Goal: Communication & Community: Share content

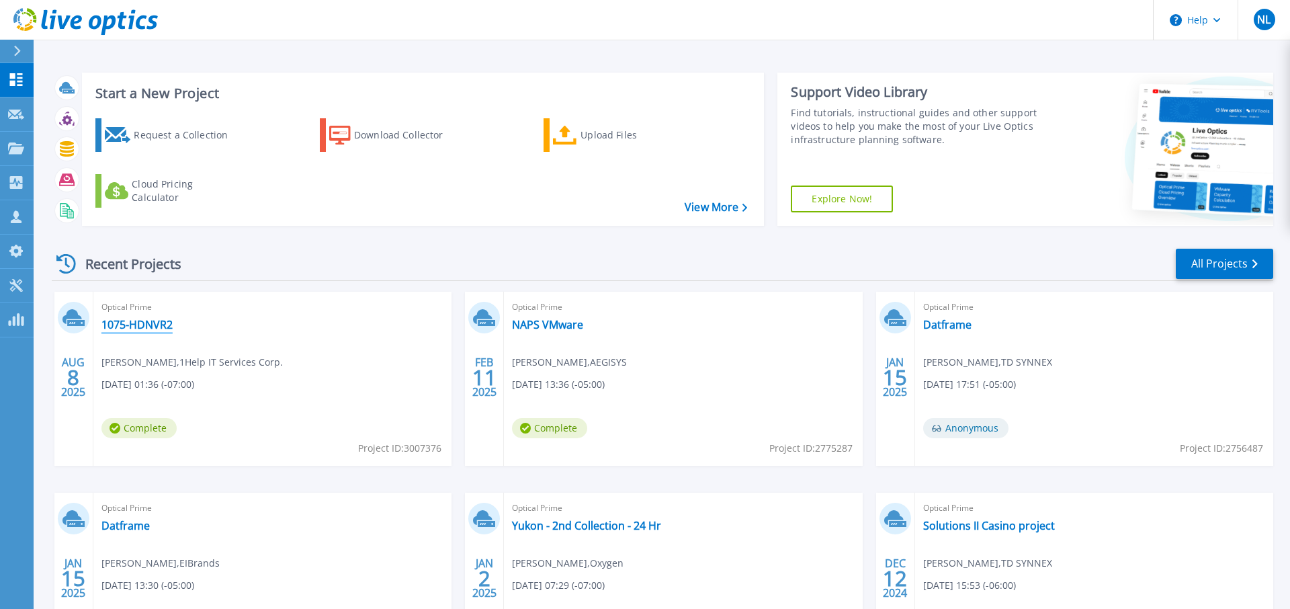
click at [138, 322] on link "1075-HDNVR2" at bounding box center [136, 324] width 71 height 13
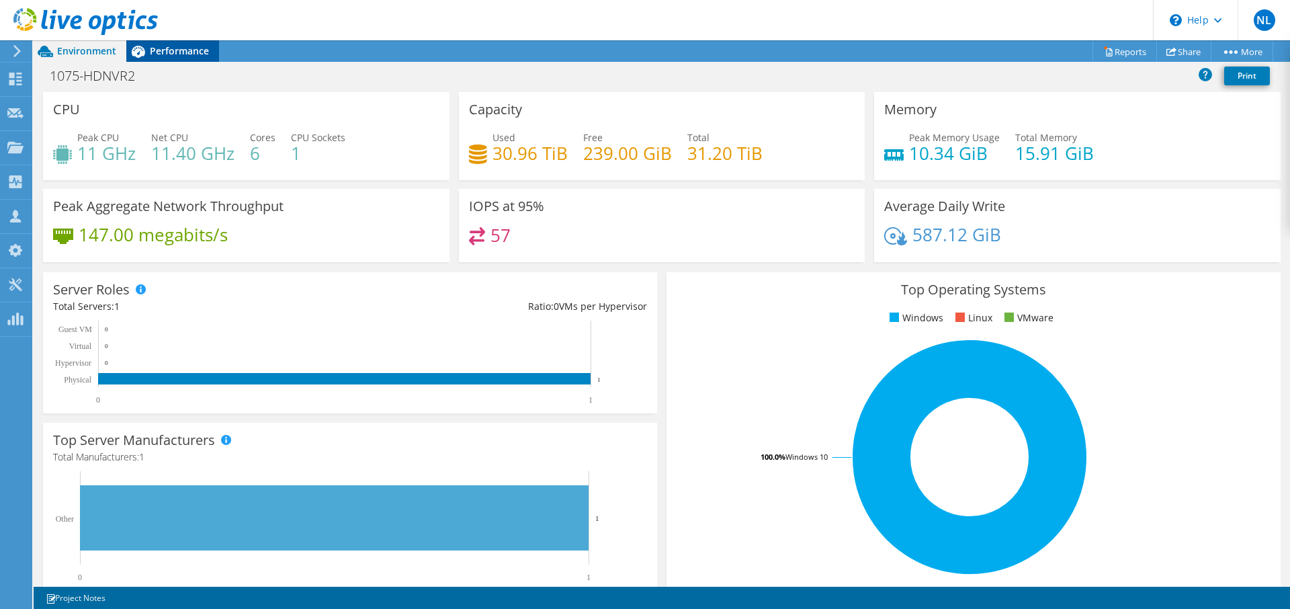
click at [187, 45] on span "Performance" at bounding box center [179, 50] width 59 height 13
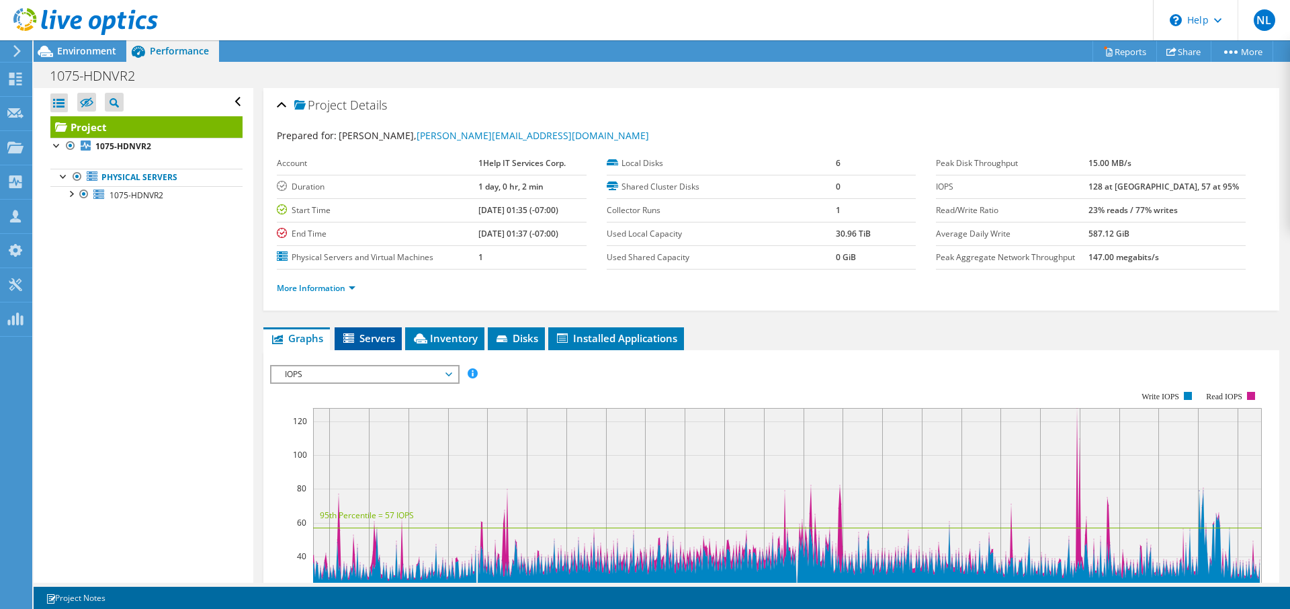
click at [376, 339] on span "Servers" at bounding box center [368, 337] width 54 height 13
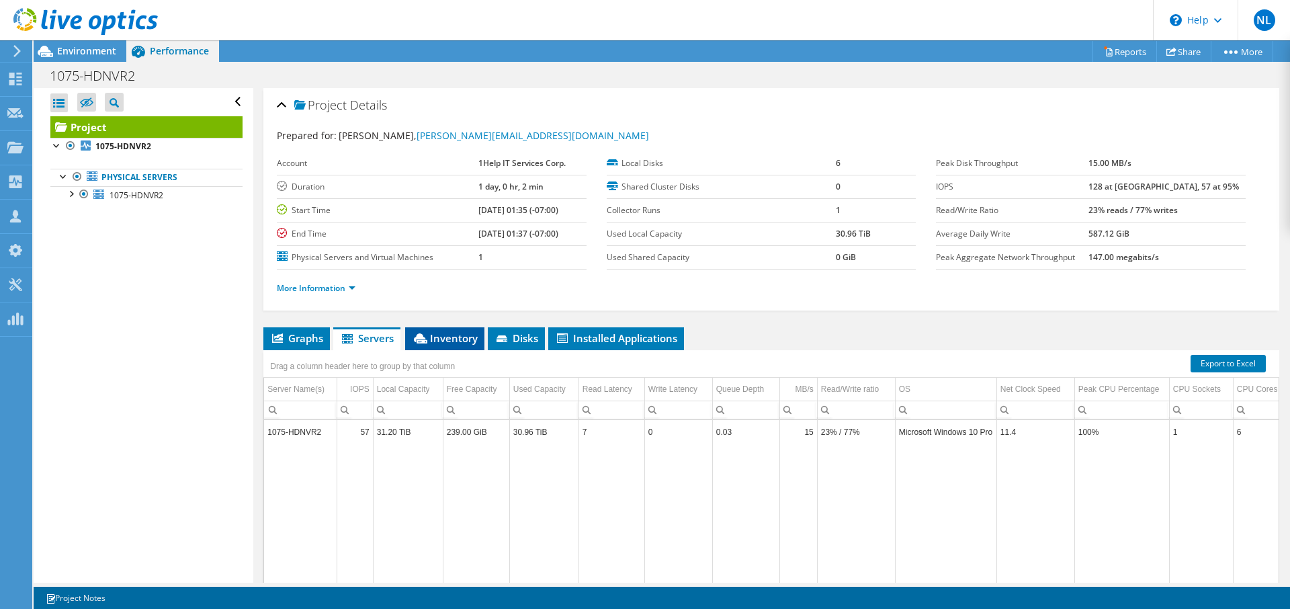
click at [446, 342] on span "Inventory" at bounding box center [445, 337] width 66 height 13
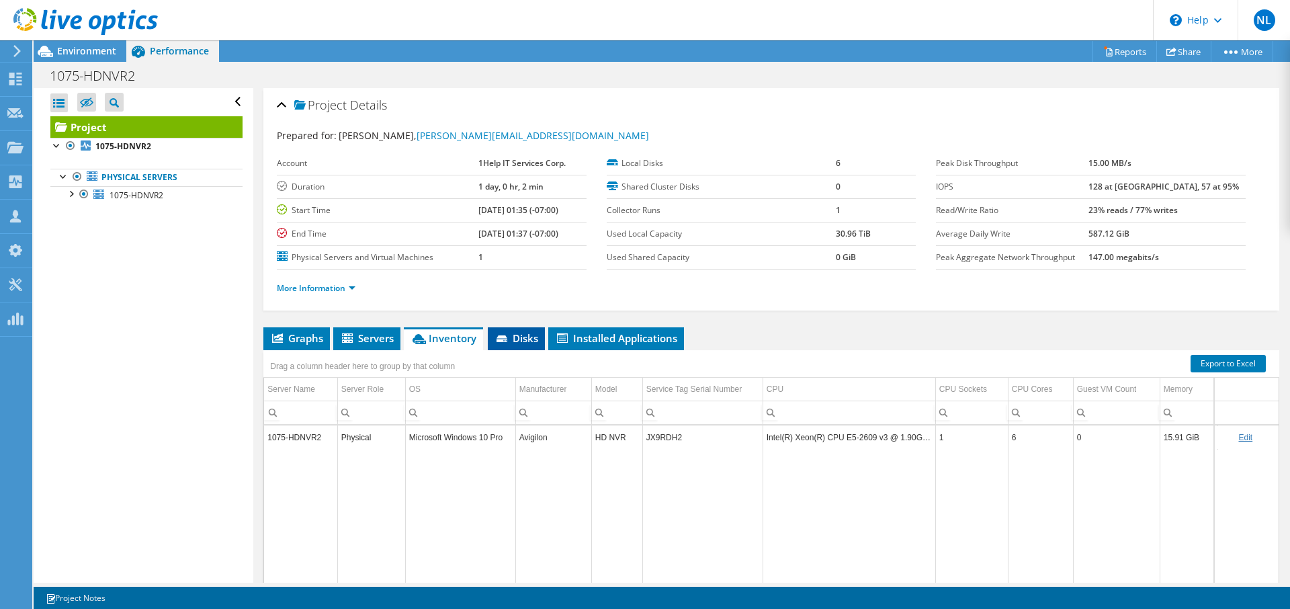
click at [516, 333] on span "Disks" at bounding box center [517, 337] width 44 height 13
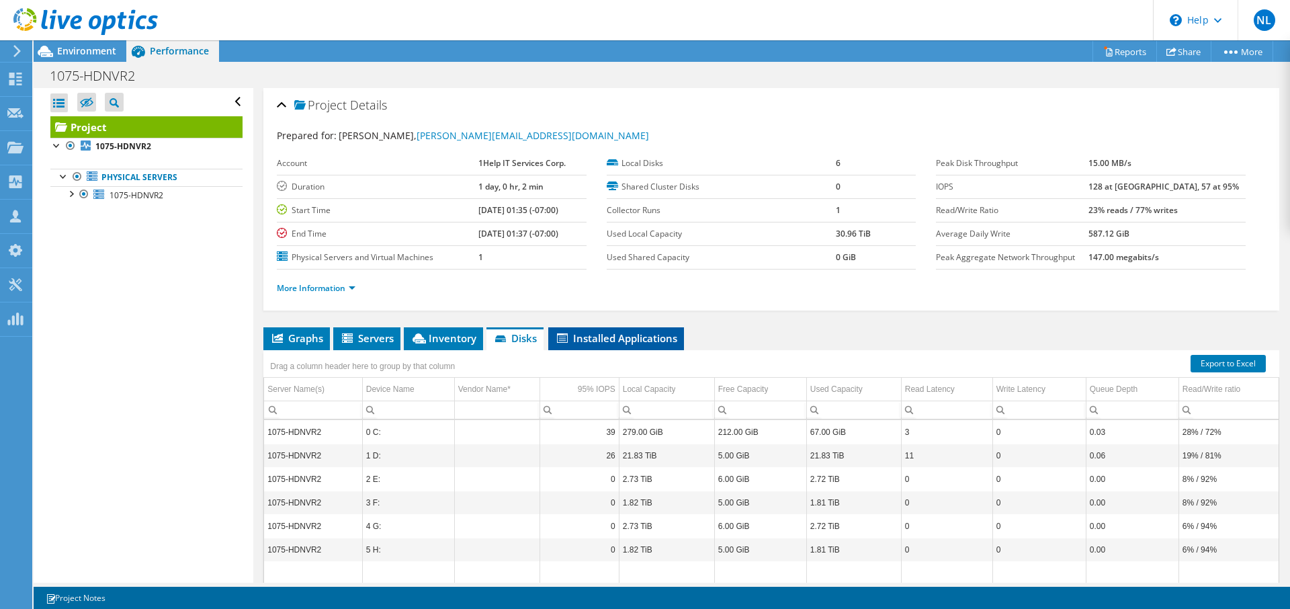
click at [625, 337] on span "Installed Applications" at bounding box center [616, 337] width 122 height 13
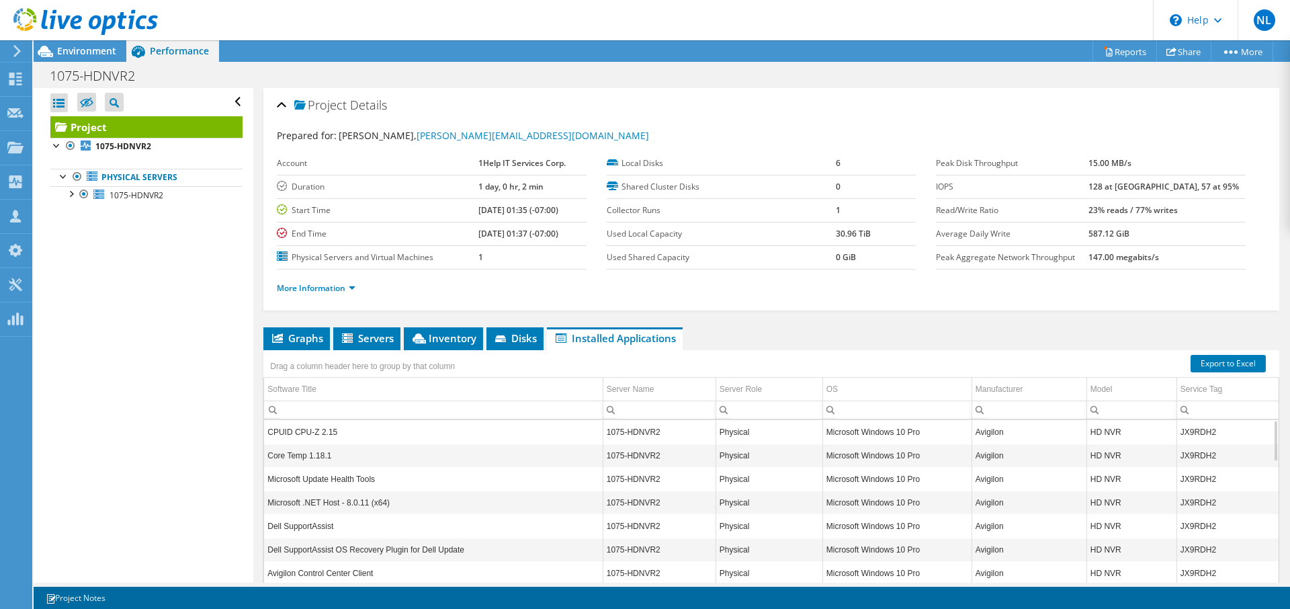
click at [172, 48] on span "Performance" at bounding box center [179, 50] width 59 height 13
click at [303, 336] on span "Graphs" at bounding box center [296, 337] width 53 height 13
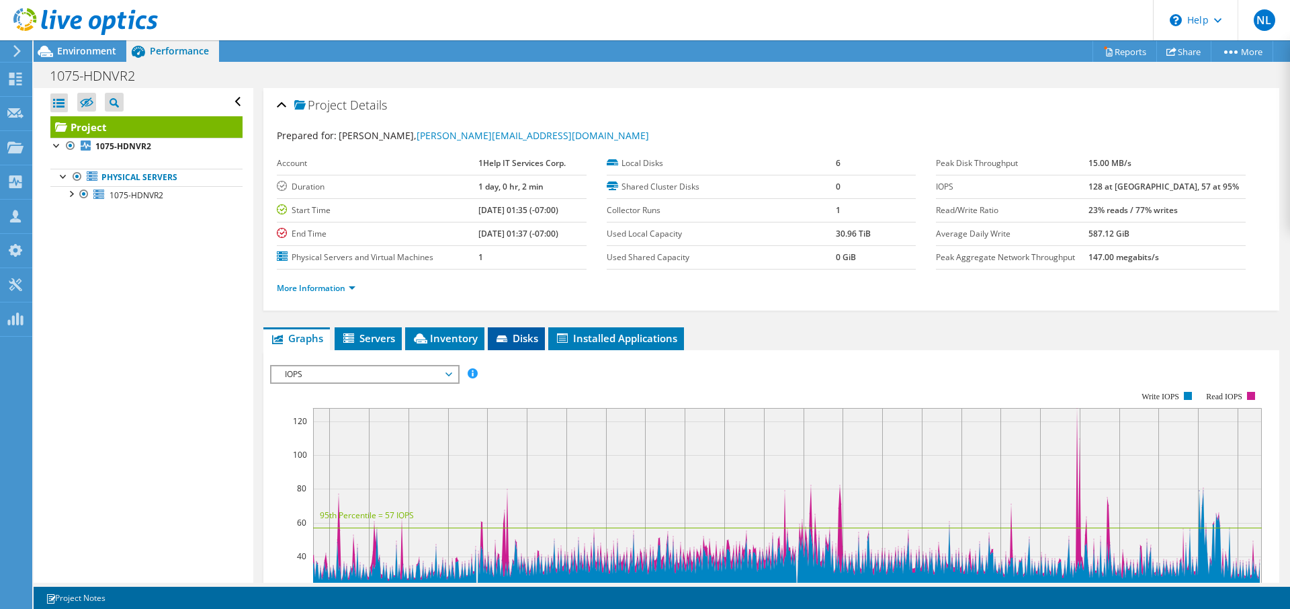
click at [523, 335] on span "Disks" at bounding box center [517, 337] width 44 height 13
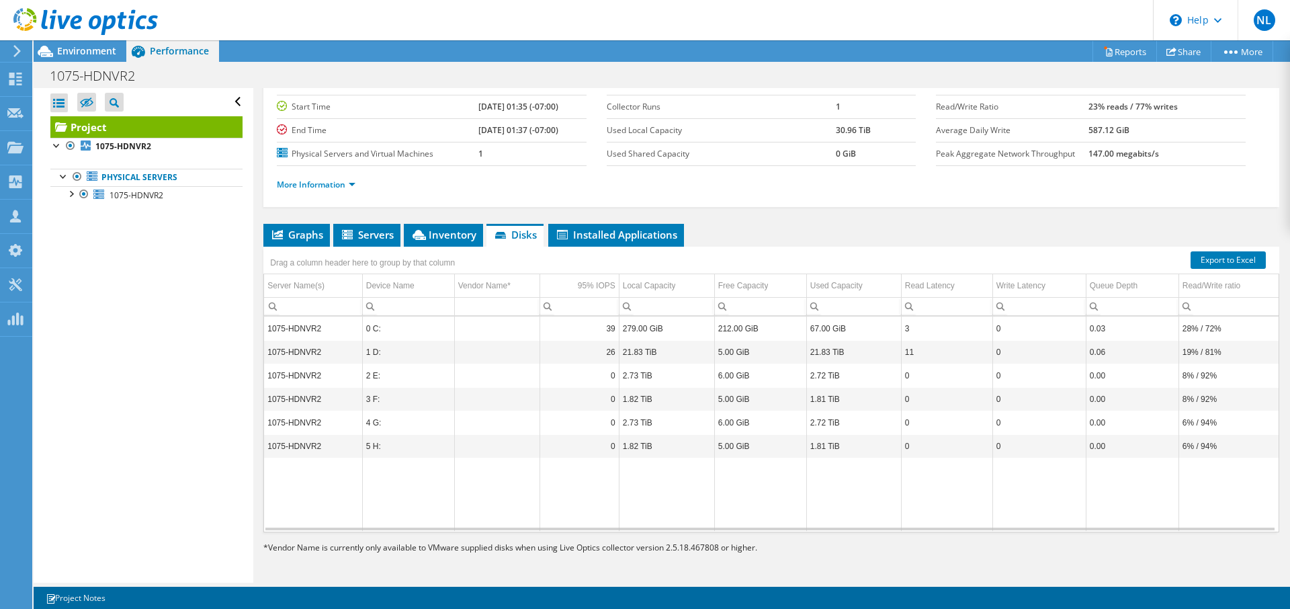
scroll to position [5, 0]
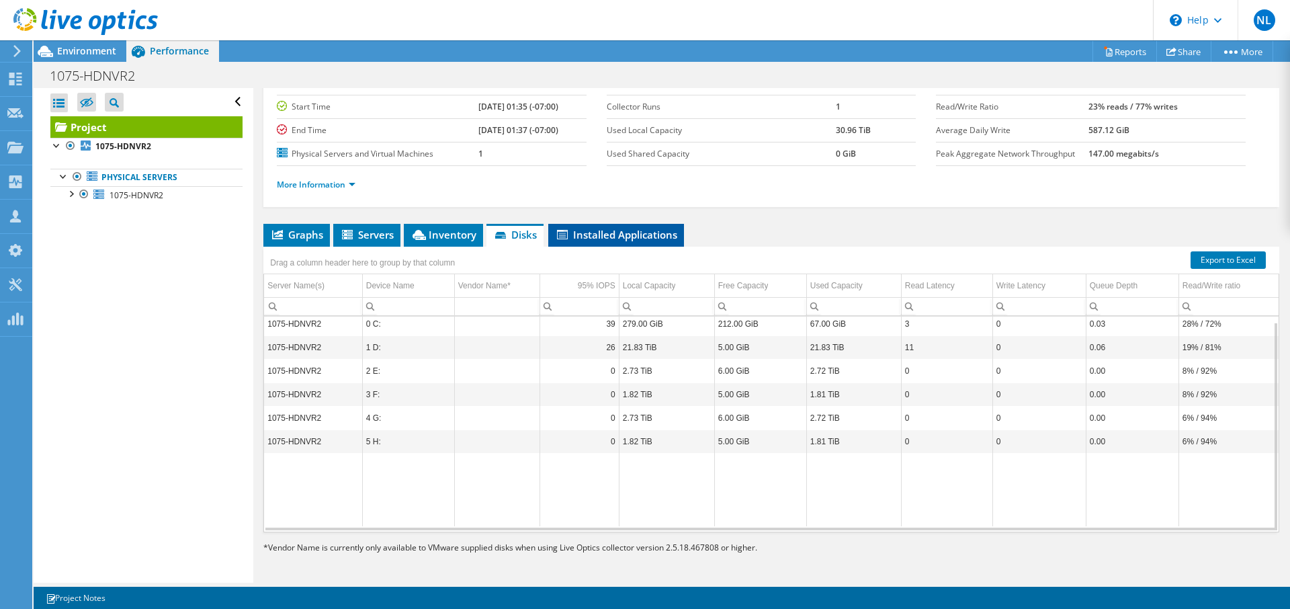
click at [626, 237] on span "Installed Applications" at bounding box center [616, 234] width 122 height 13
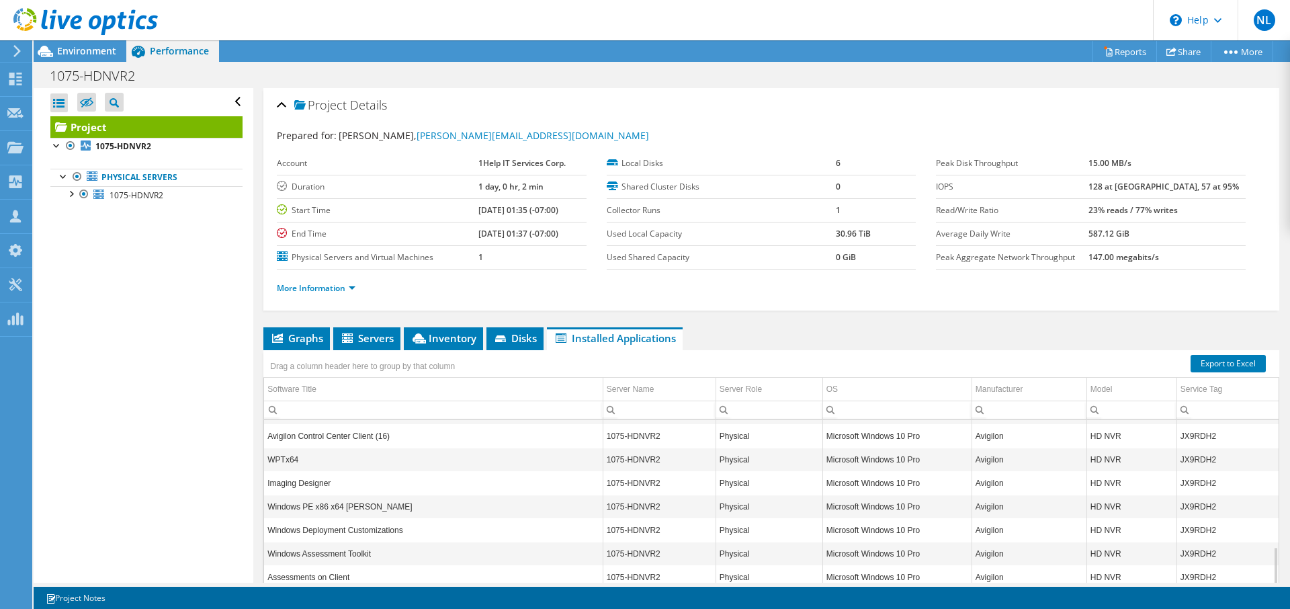
scroll to position [251, 0]
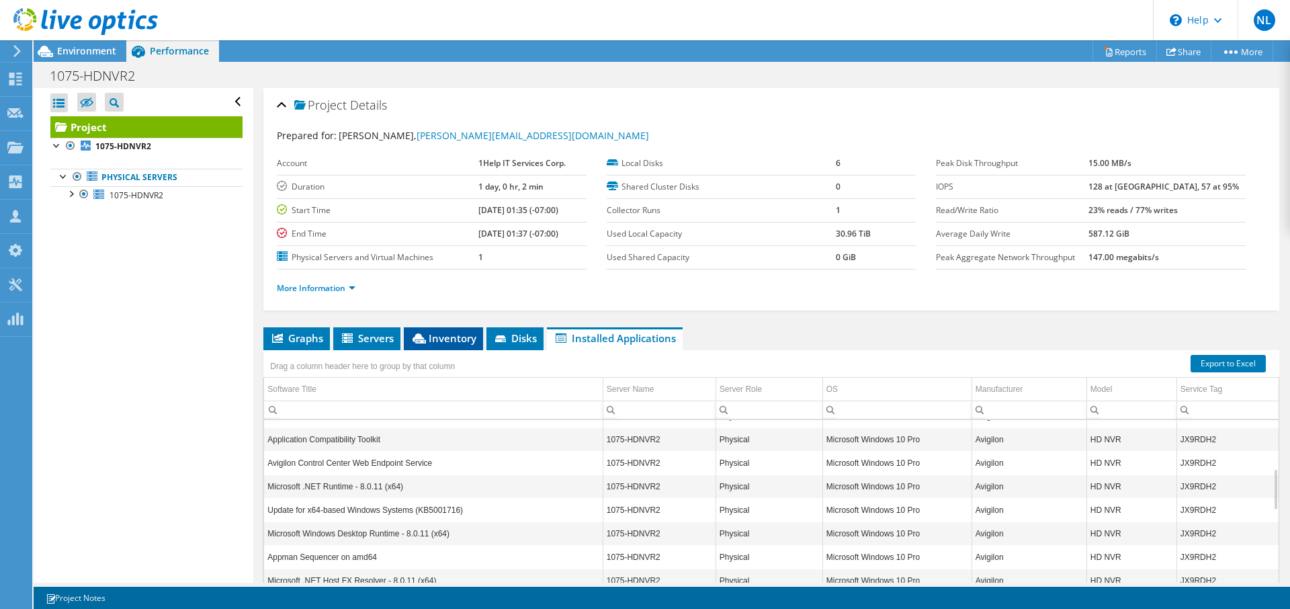
click at [457, 333] on span "Inventory" at bounding box center [444, 337] width 66 height 13
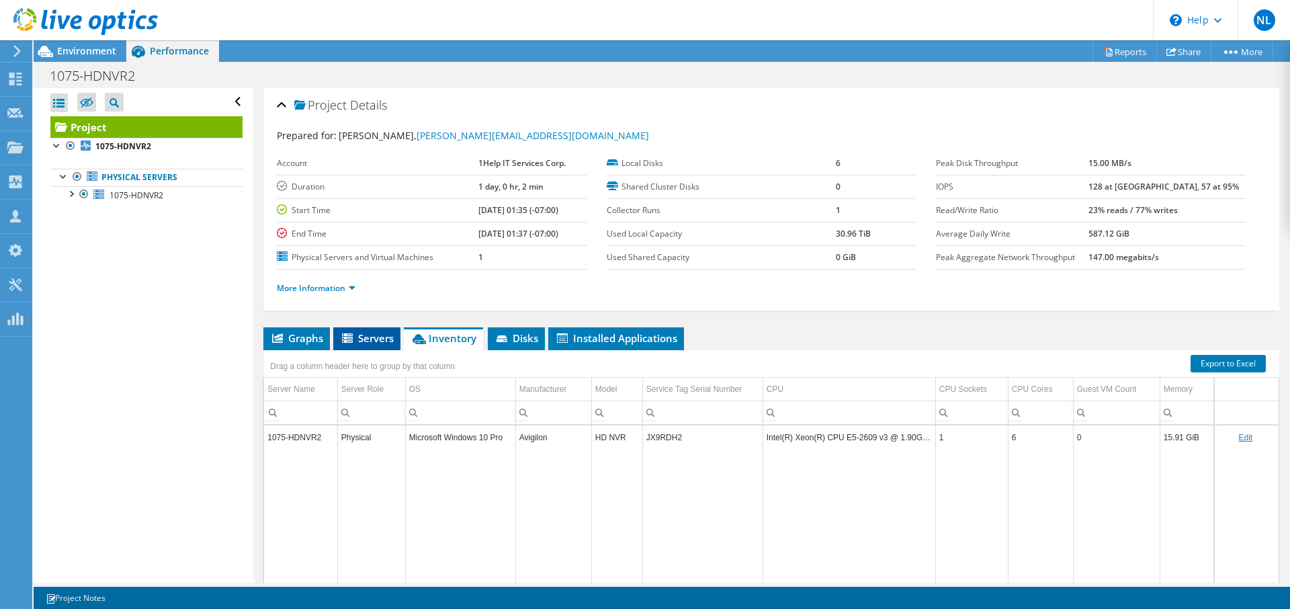
click at [373, 337] on span "Servers" at bounding box center [367, 337] width 54 height 13
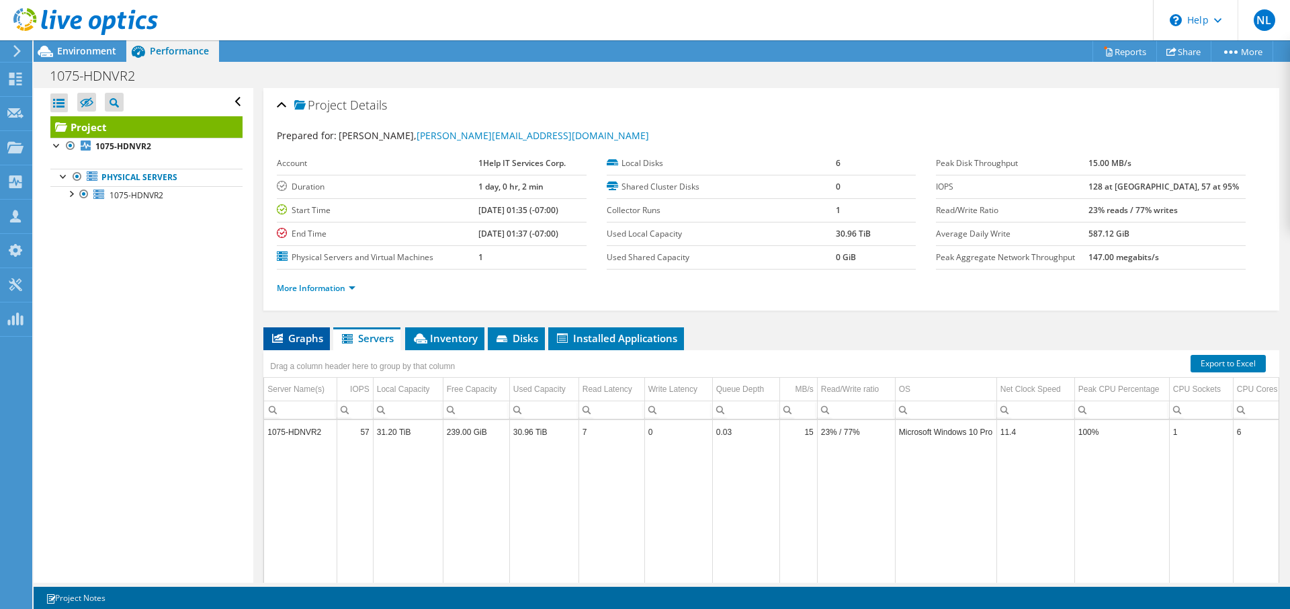
click at [298, 339] on span "Graphs" at bounding box center [296, 337] width 53 height 13
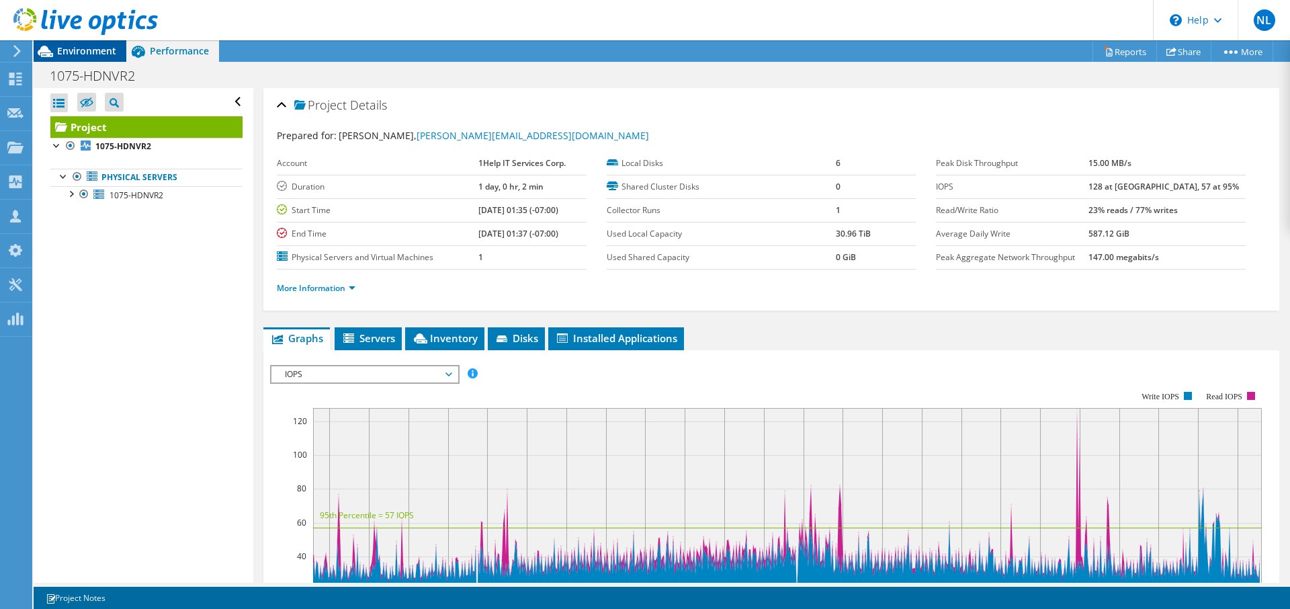
click at [81, 50] on span "Environment" at bounding box center [86, 50] width 59 height 13
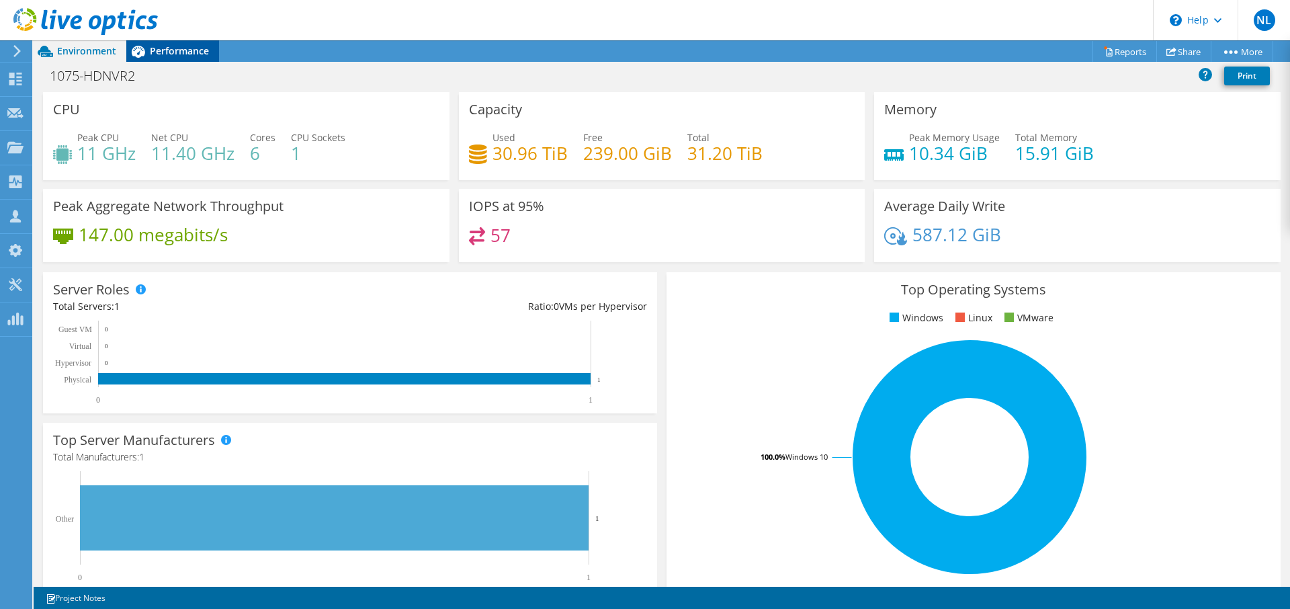
click at [161, 50] on span "Performance" at bounding box center [179, 50] width 59 height 13
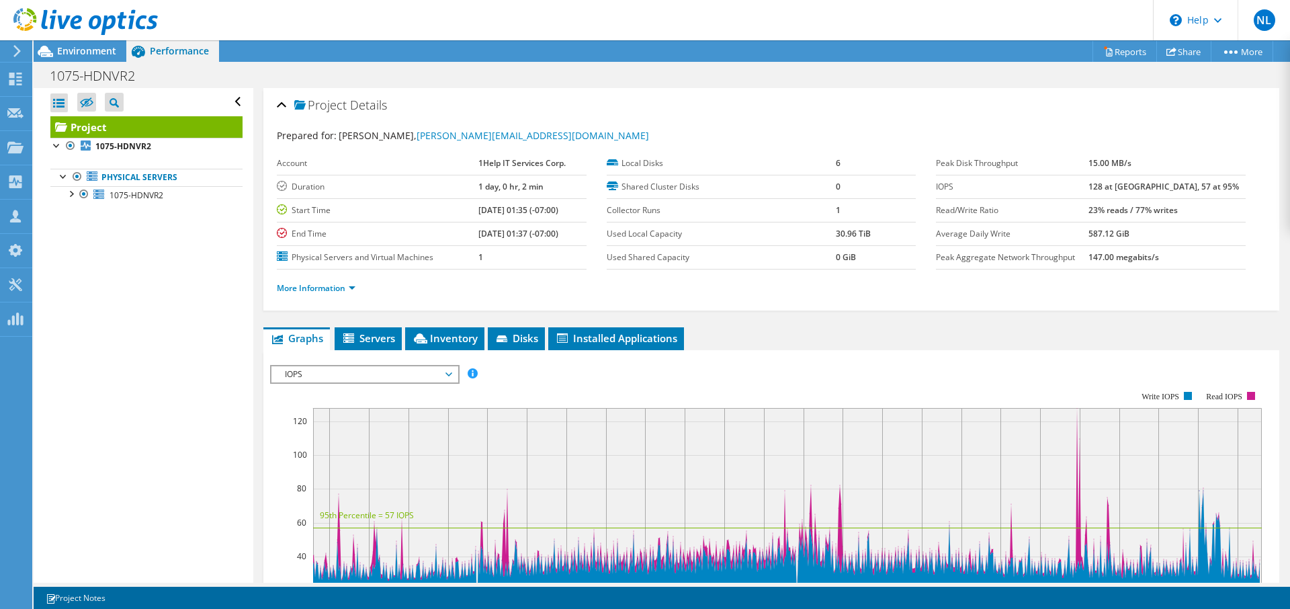
click at [376, 372] on span "IOPS" at bounding box center [364, 374] width 173 height 16
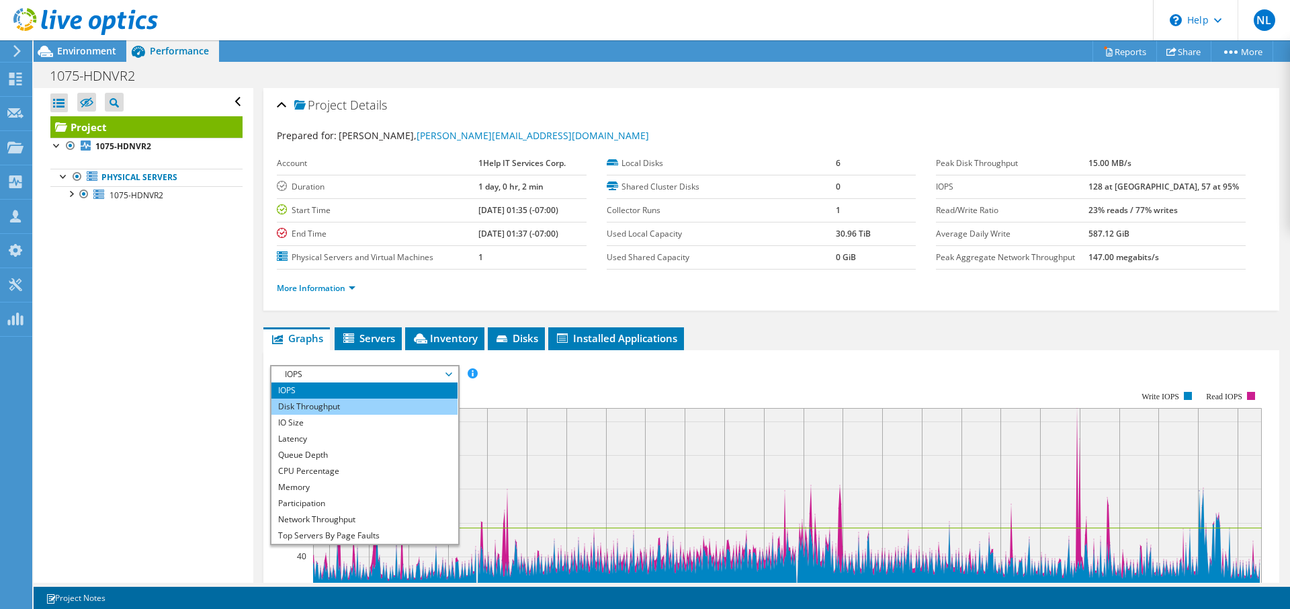
click at [338, 400] on li "Disk Throughput" at bounding box center [364, 406] width 186 height 16
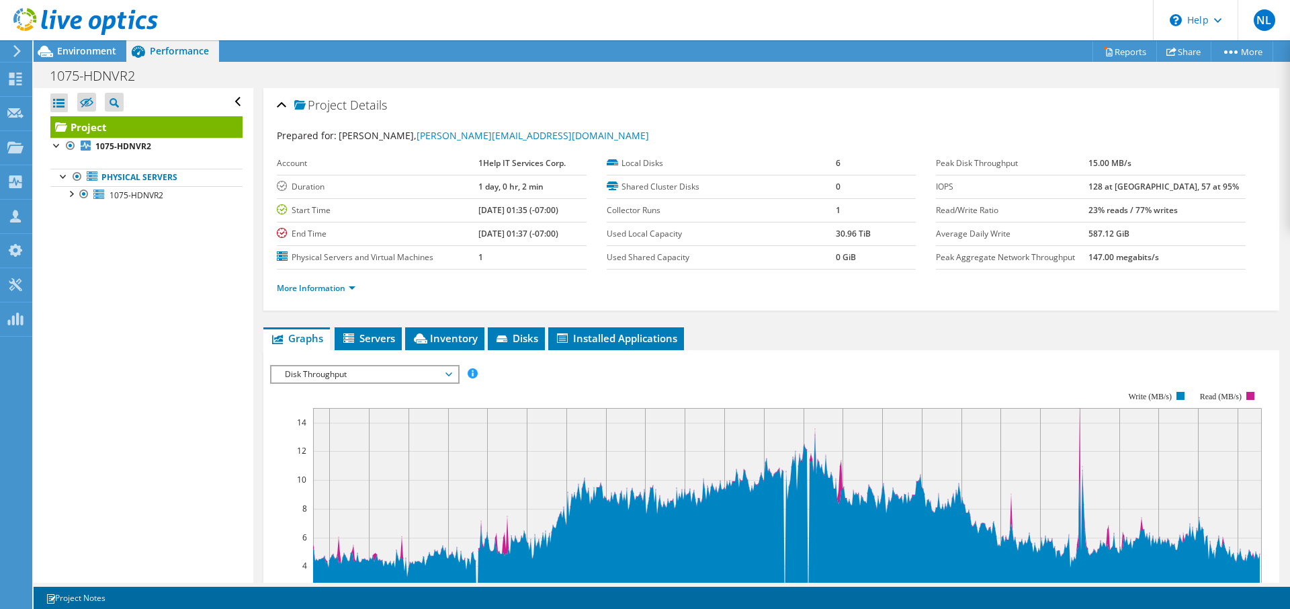
click at [347, 370] on span "Disk Throughput" at bounding box center [364, 374] width 173 height 16
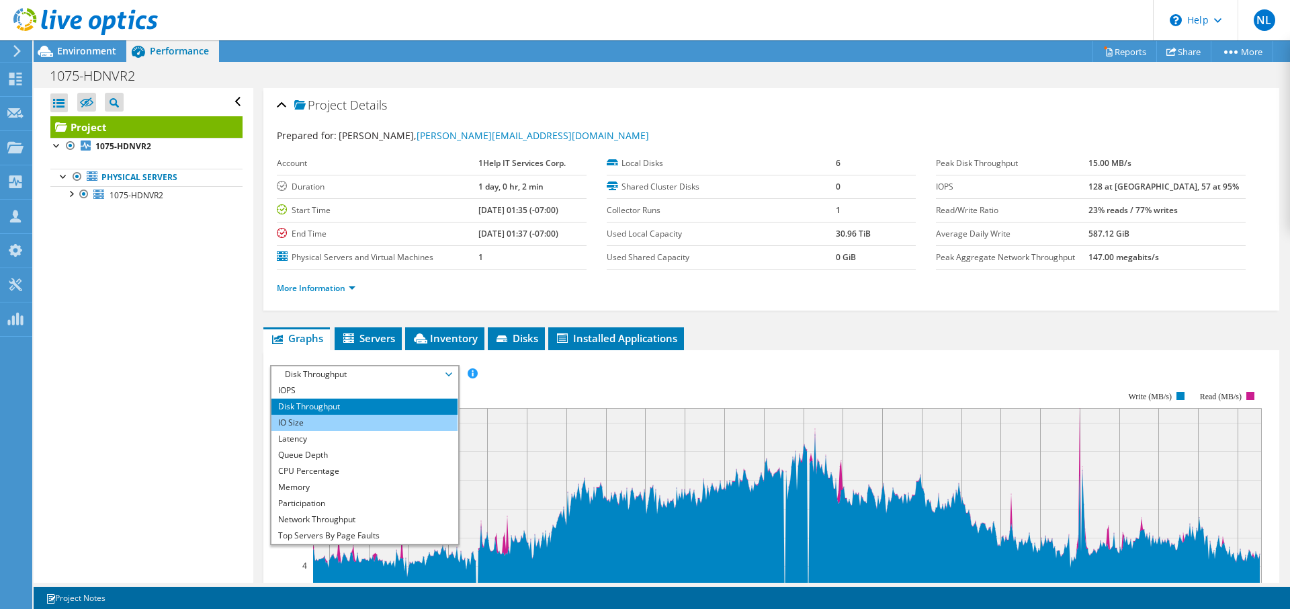
click at [323, 423] on li "IO Size" at bounding box center [364, 423] width 186 height 16
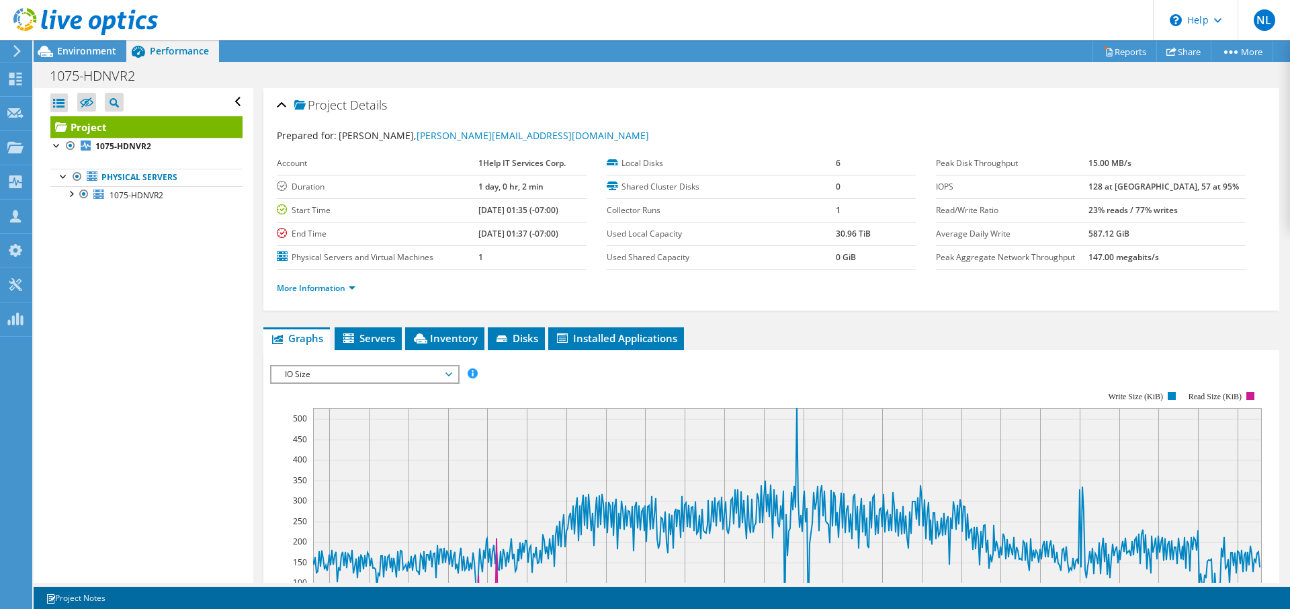
click at [355, 372] on span "IO Size" at bounding box center [364, 374] width 173 height 16
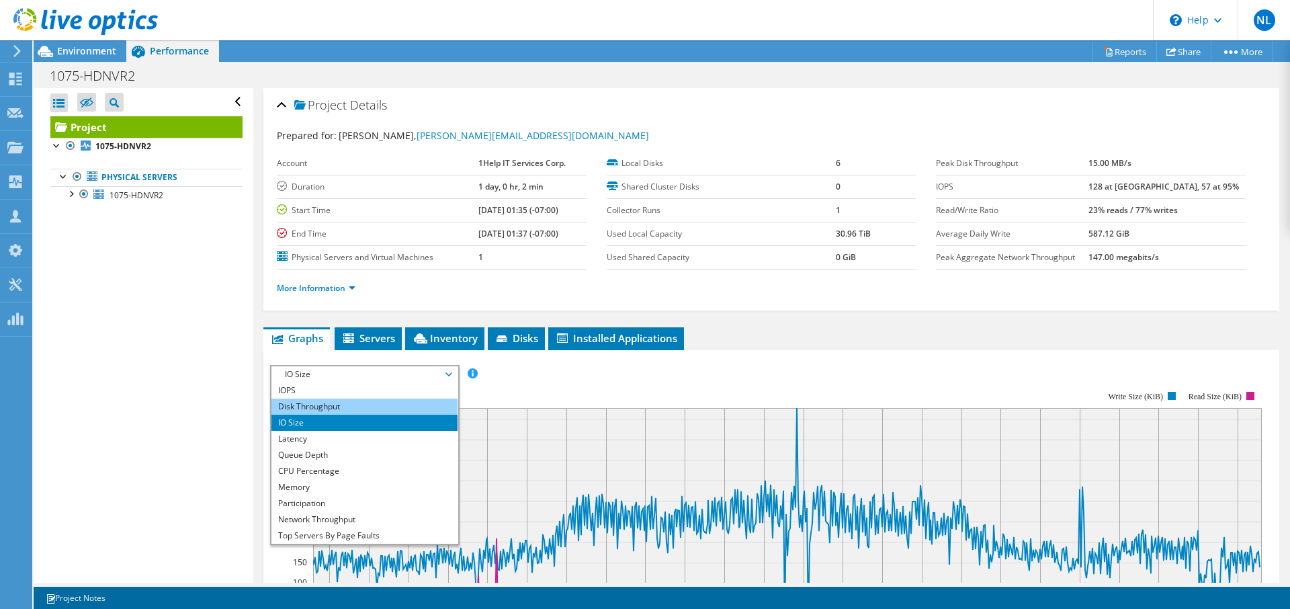
click at [316, 405] on li "Disk Throughput" at bounding box center [364, 406] width 186 height 16
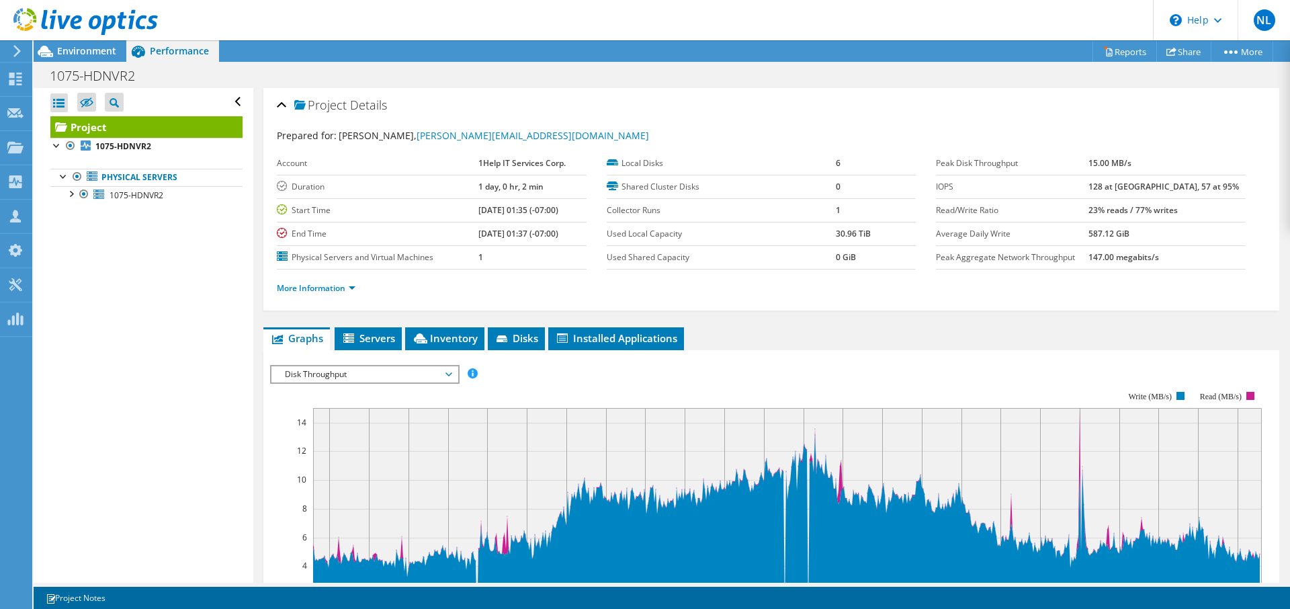
click at [332, 376] on span "Disk Throughput" at bounding box center [364, 374] width 173 height 16
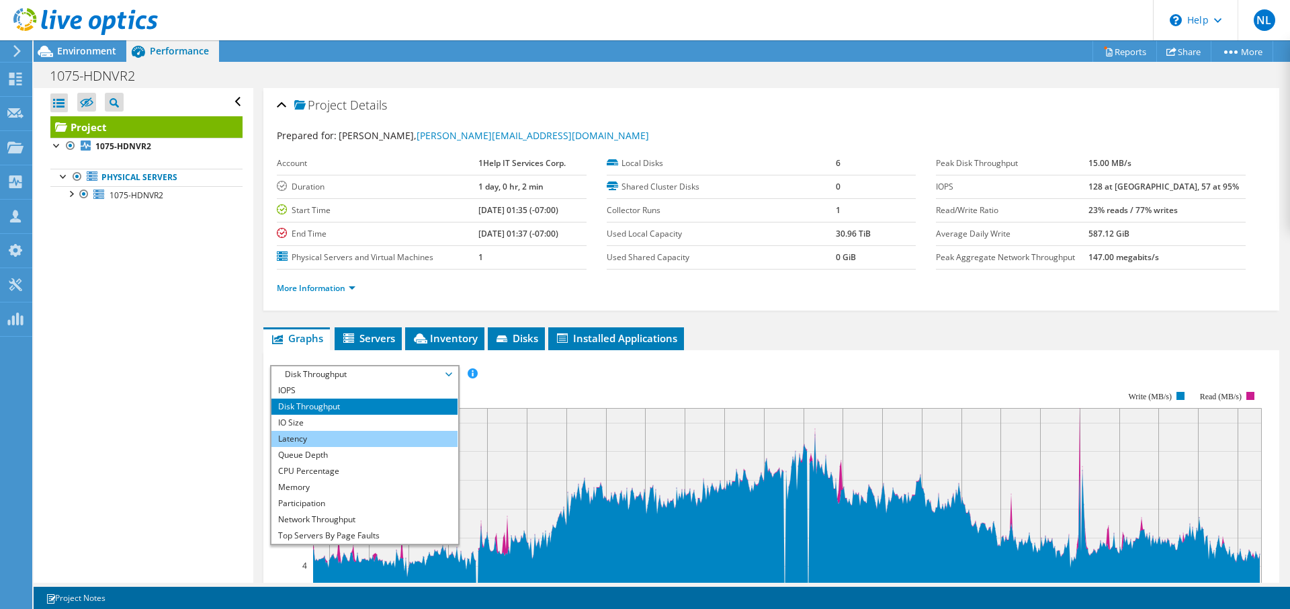
click at [308, 438] on li "Latency" at bounding box center [364, 439] width 186 height 16
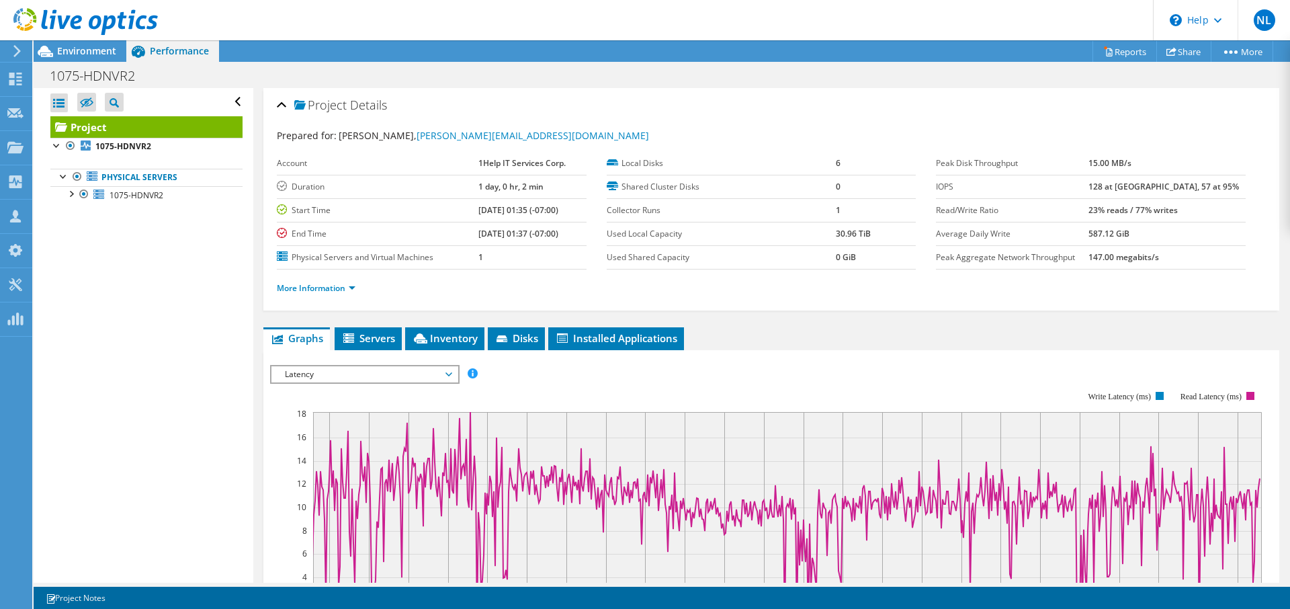
click at [375, 371] on span "Latency" at bounding box center [364, 374] width 173 height 16
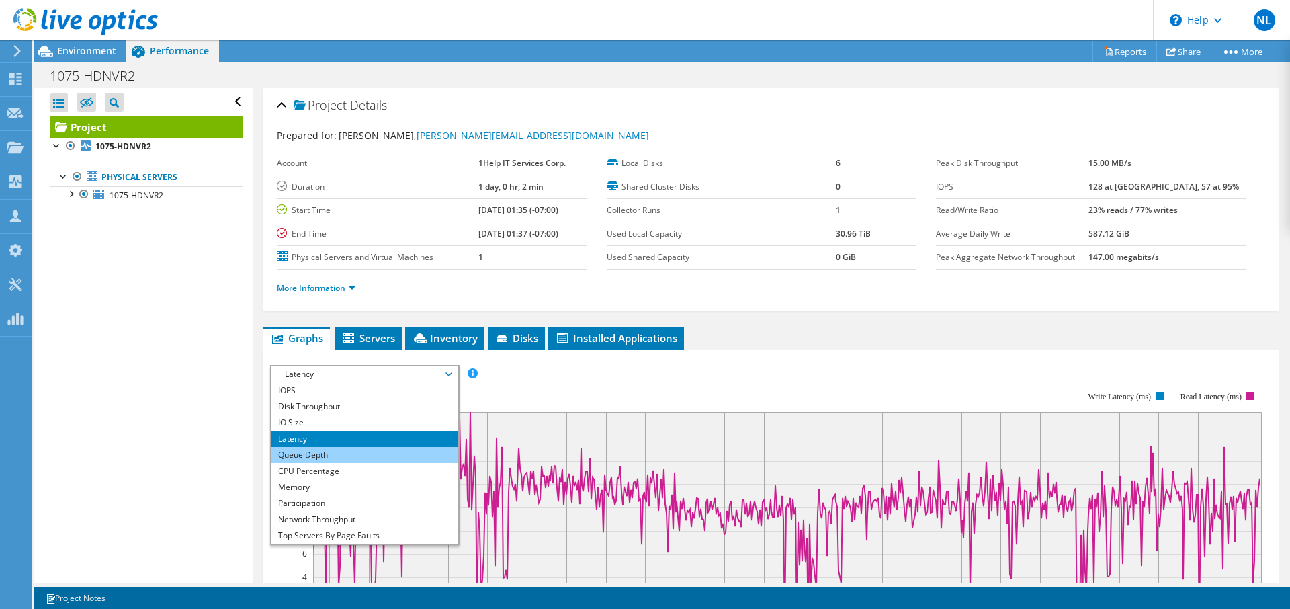
click at [320, 452] on li "Queue Depth" at bounding box center [364, 455] width 186 height 16
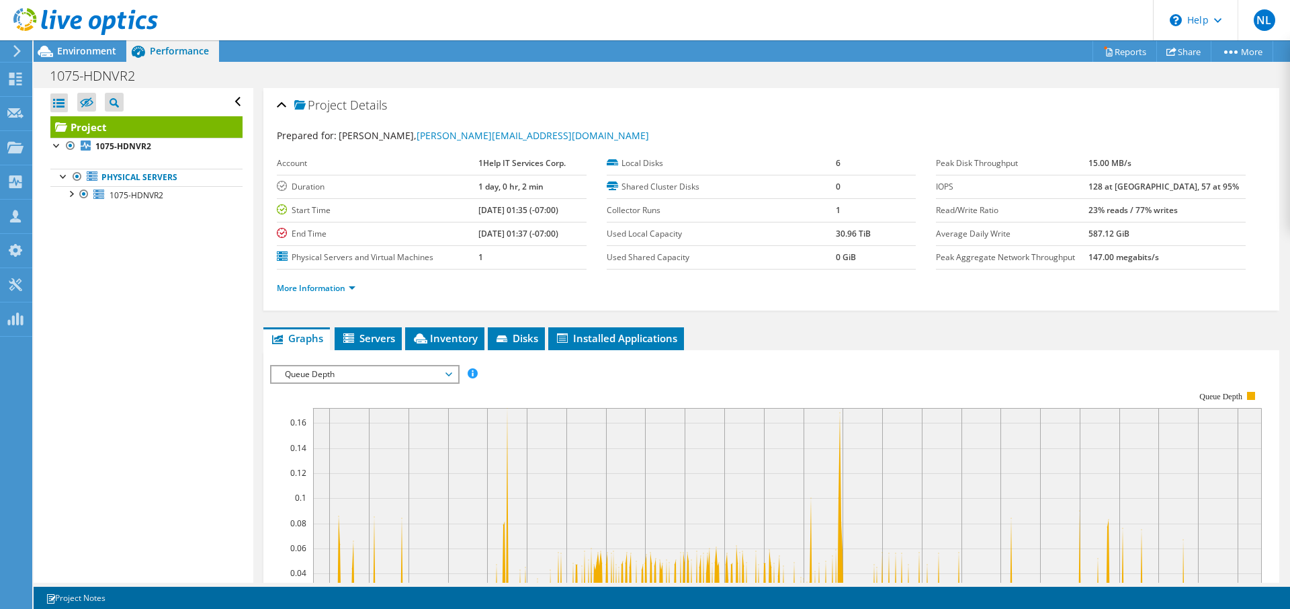
click at [355, 377] on span "Queue Depth" at bounding box center [364, 374] width 173 height 16
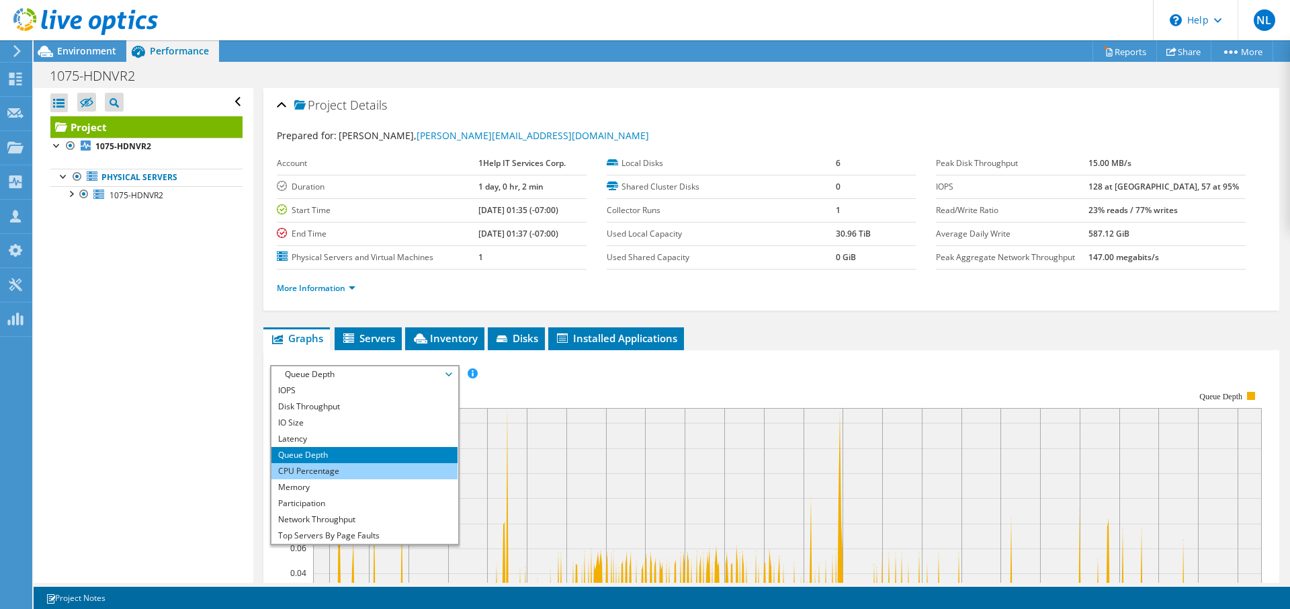
click at [312, 468] on li "CPU Percentage" at bounding box center [364, 471] width 186 height 16
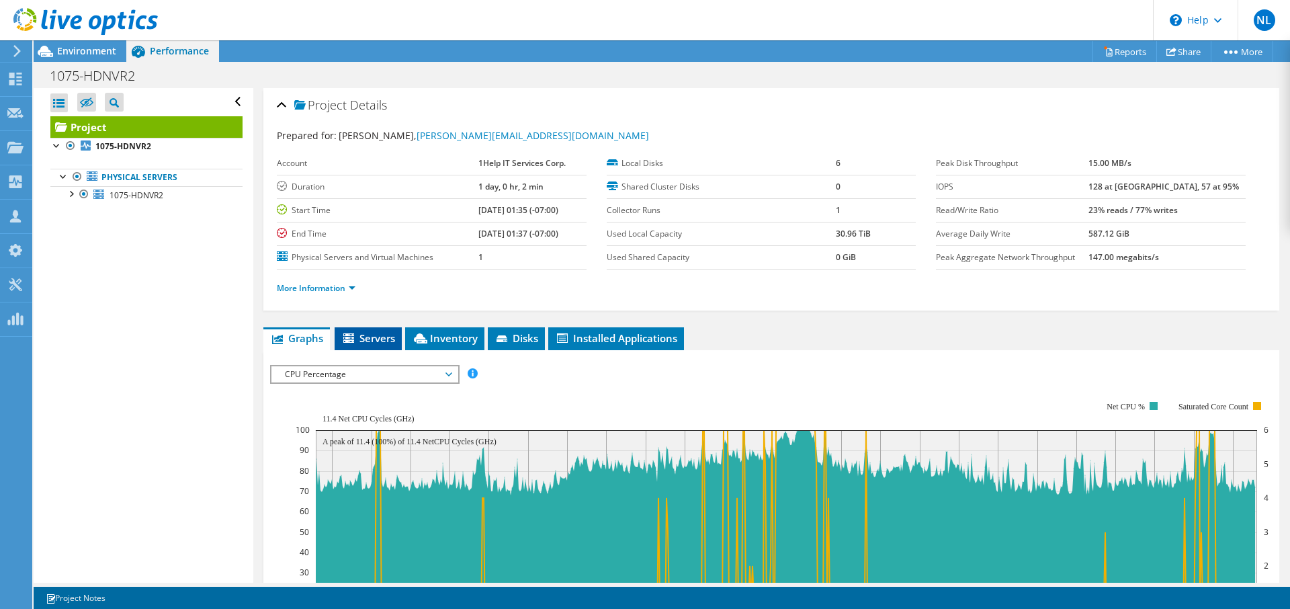
click at [367, 338] on span "Servers" at bounding box center [368, 337] width 54 height 13
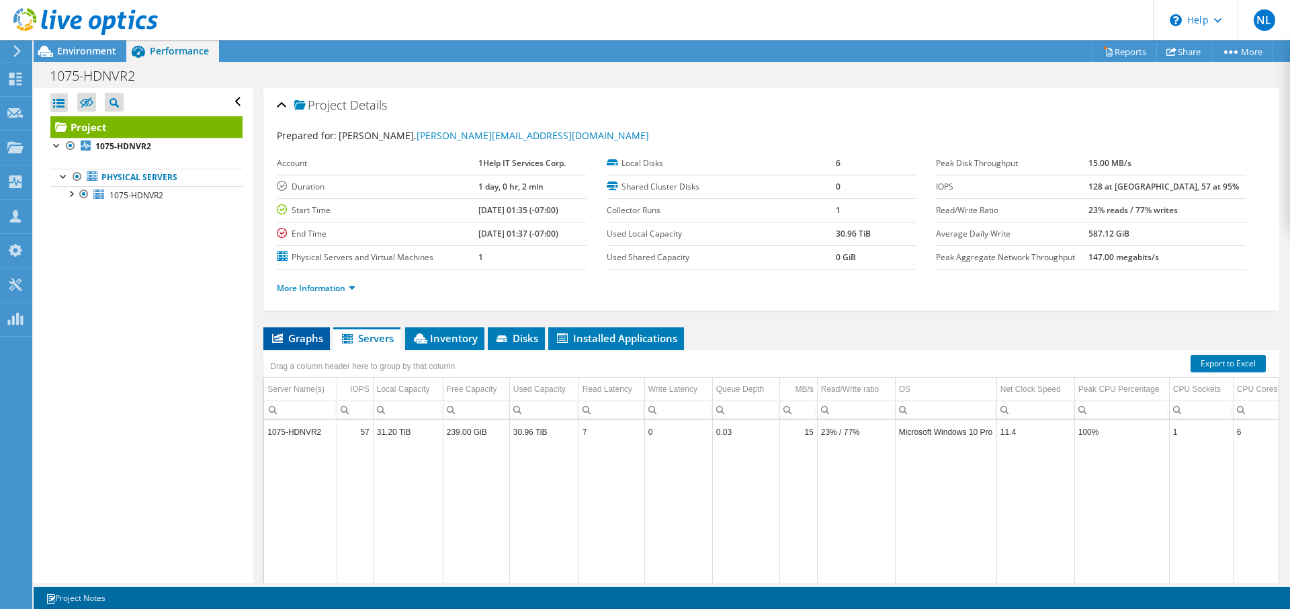
click at [307, 340] on span "Graphs" at bounding box center [296, 337] width 53 height 13
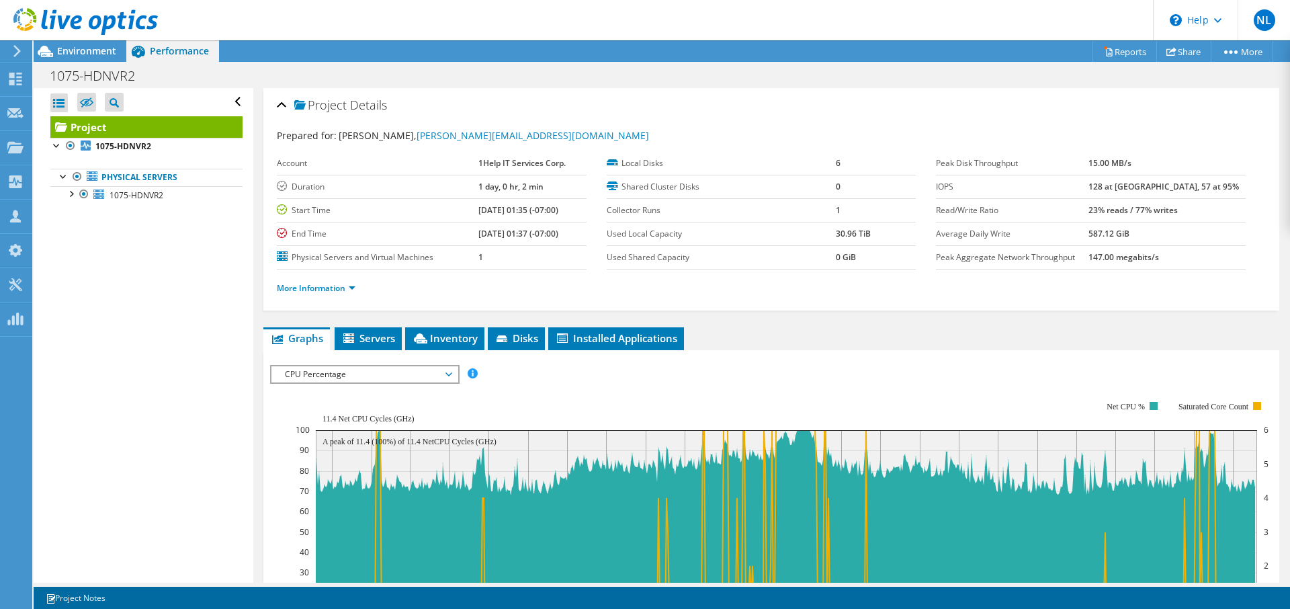
click at [353, 379] on span "CPU Percentage" at bounding box center [364, 374] width 173 height 16
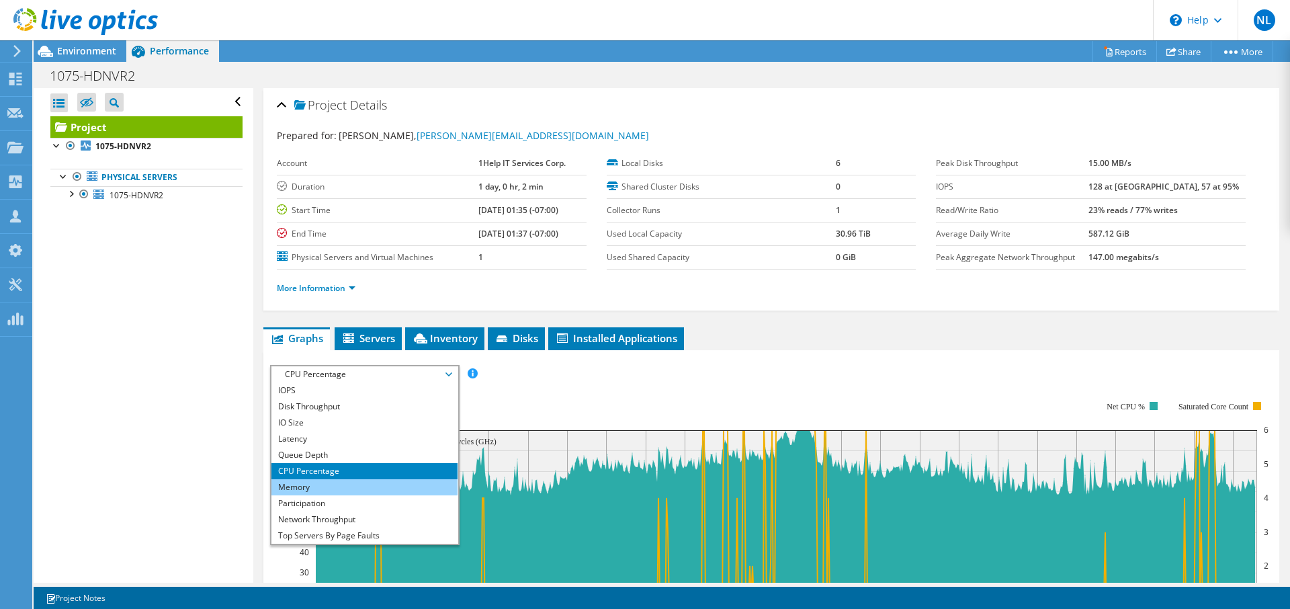
click at [321, 490] on li "Memory" at bounding box center [364, 487] width 186 height 16
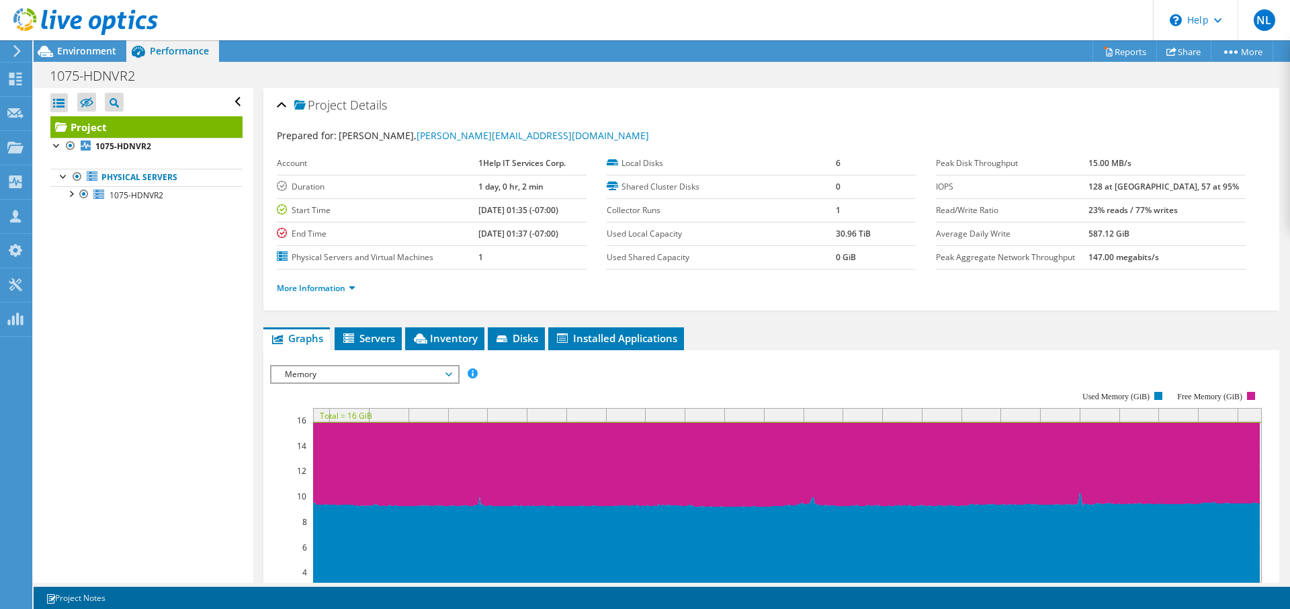
click at [306, 374] on span "Memory" at bounding box center [364, 374] width 173 height 16
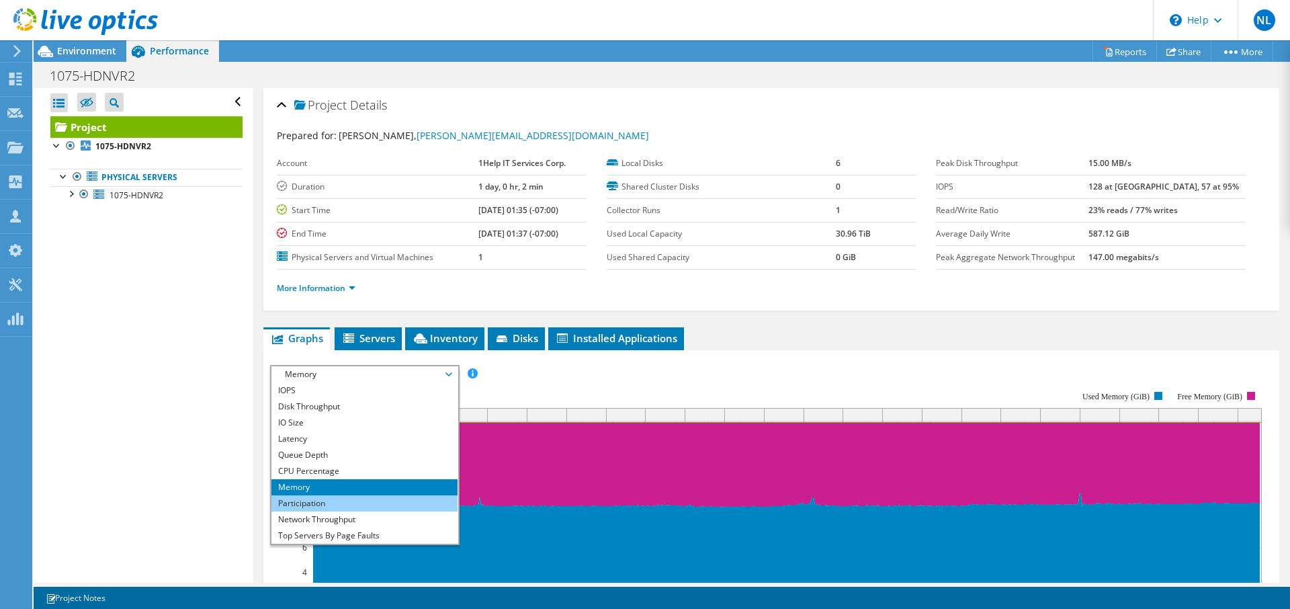
click at [302, 503] on li "Participation" at bounding box center [364, 503] width 186 height 16
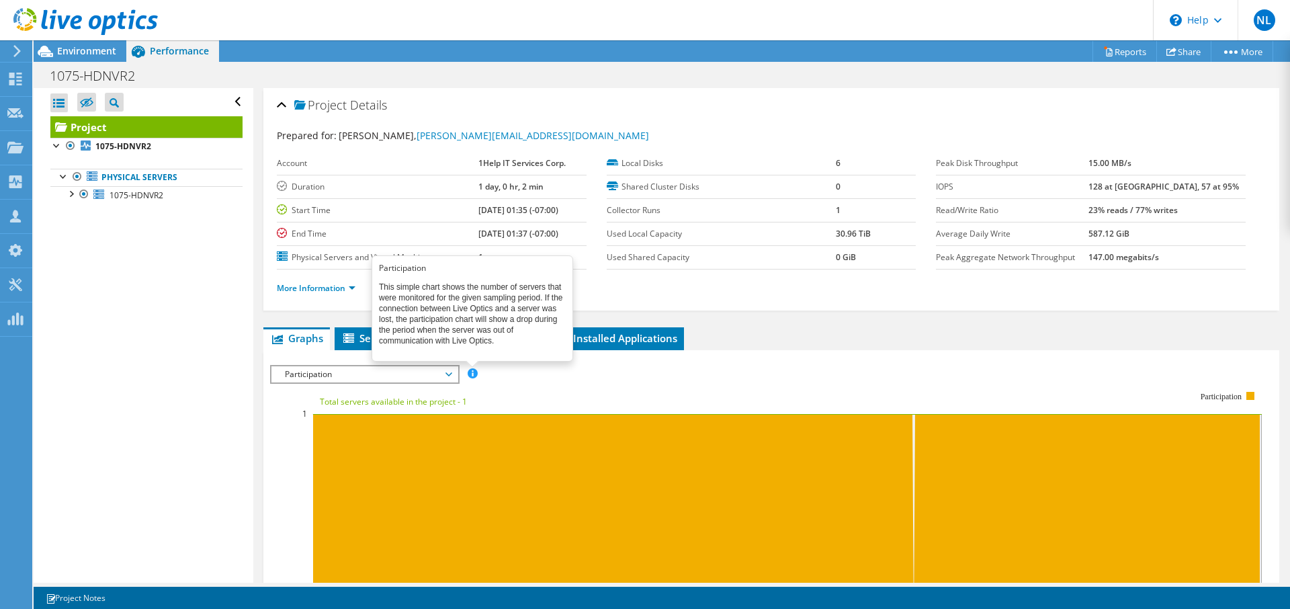
click at [475, 374] on span at bounding box center [472, 372] width 9 height 9
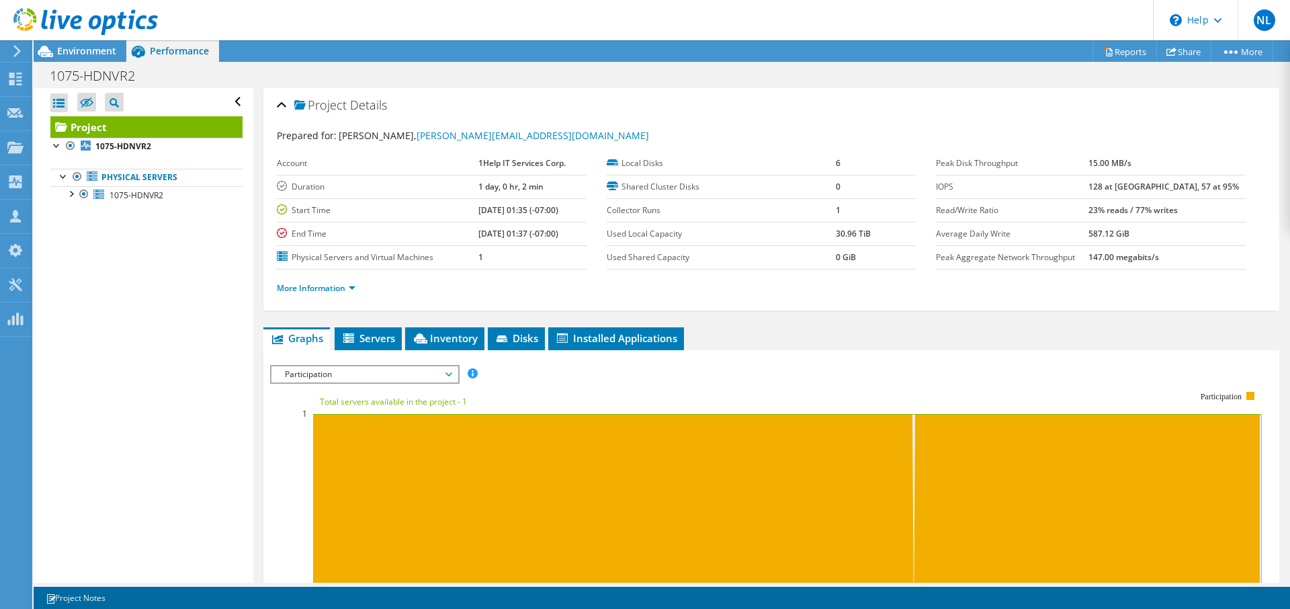
click at [312, 378] on span "Participation" at bounding box center [364, 374] width 173 height 16
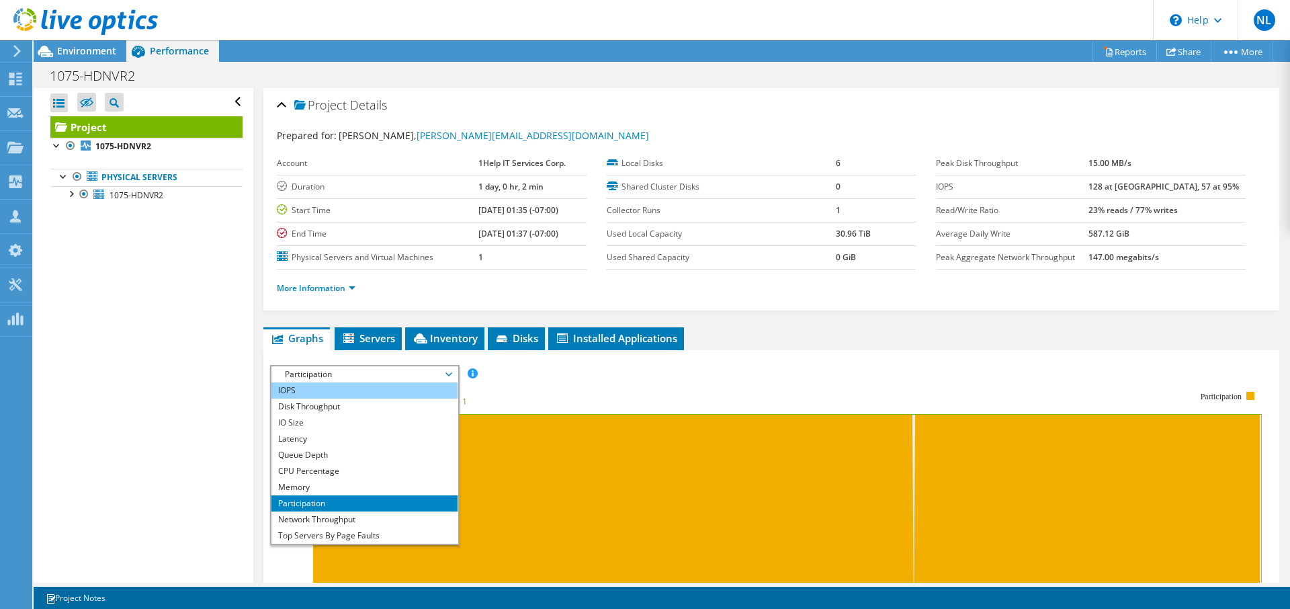
click at [304, 389] on li "IOPS" at bounding box center [364, 390] width 186 height 16
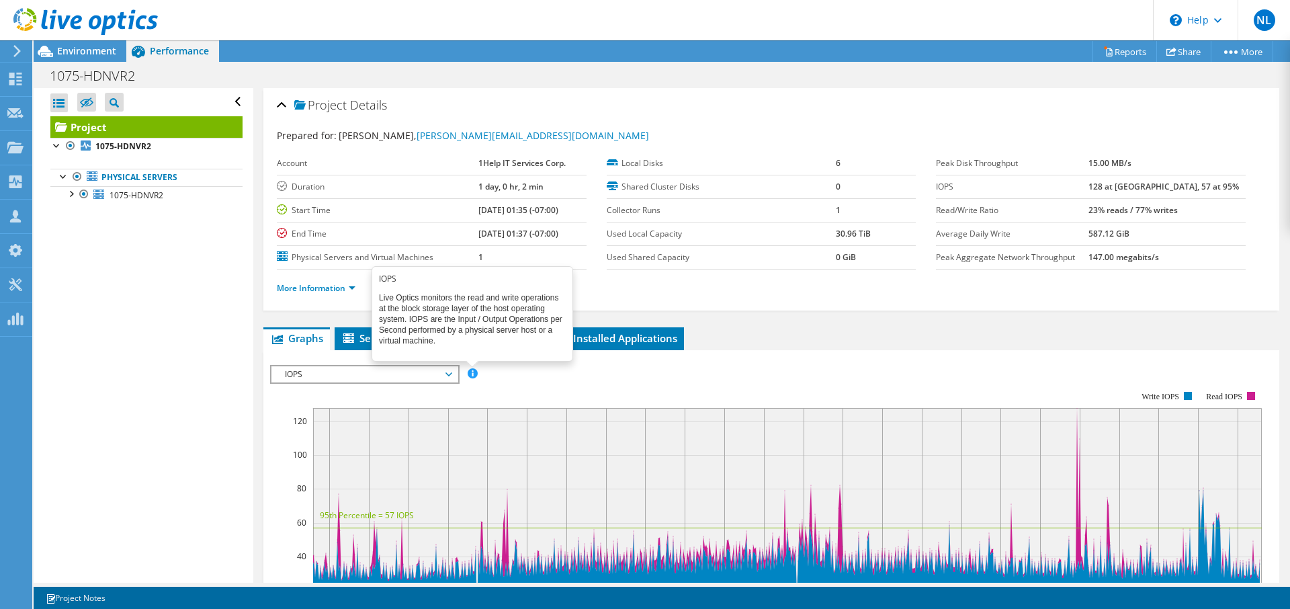
click at [472, 372] on span at bounding box center [472, 372] width 9 height 9
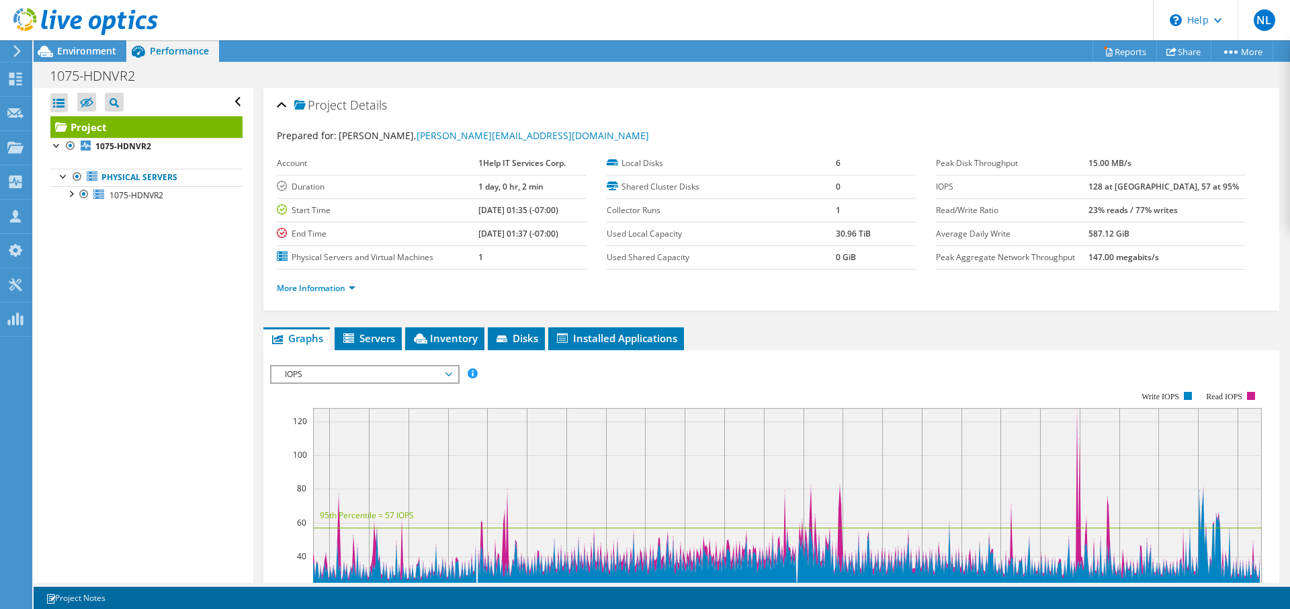
click at [451, 372] on span "IOPS" at bounding box center [364, 374] width 173 height 16
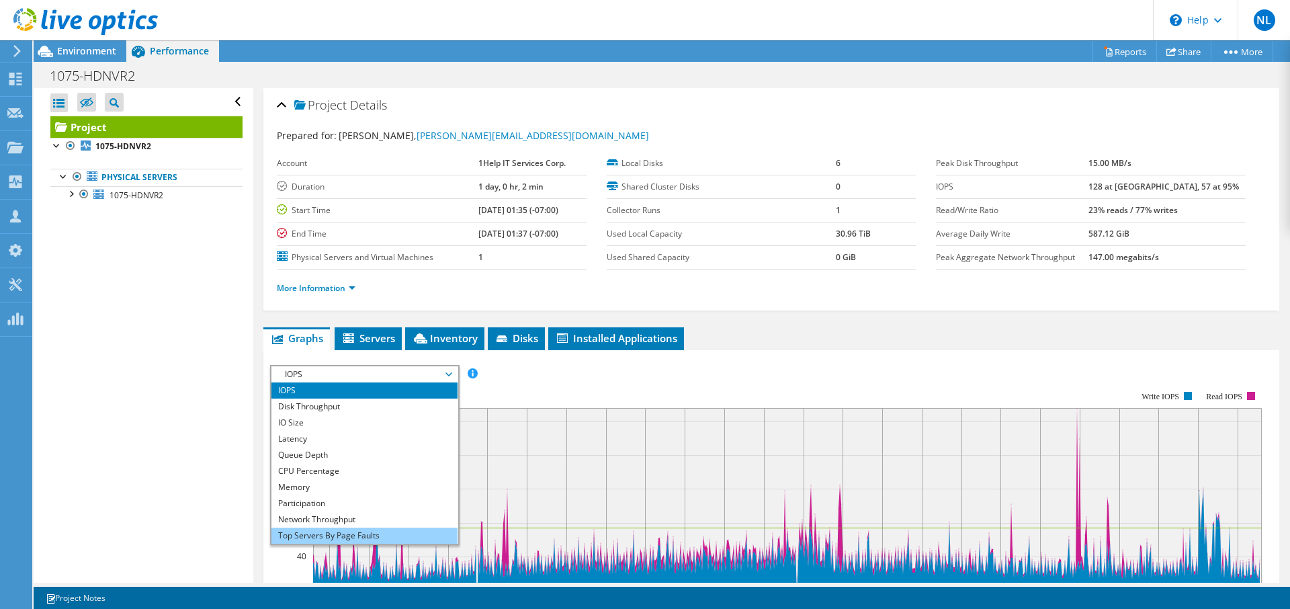
click at [332, 532] on li "Top Servers By Page Faults" at bounding box center [364, 535] width 186 height 16
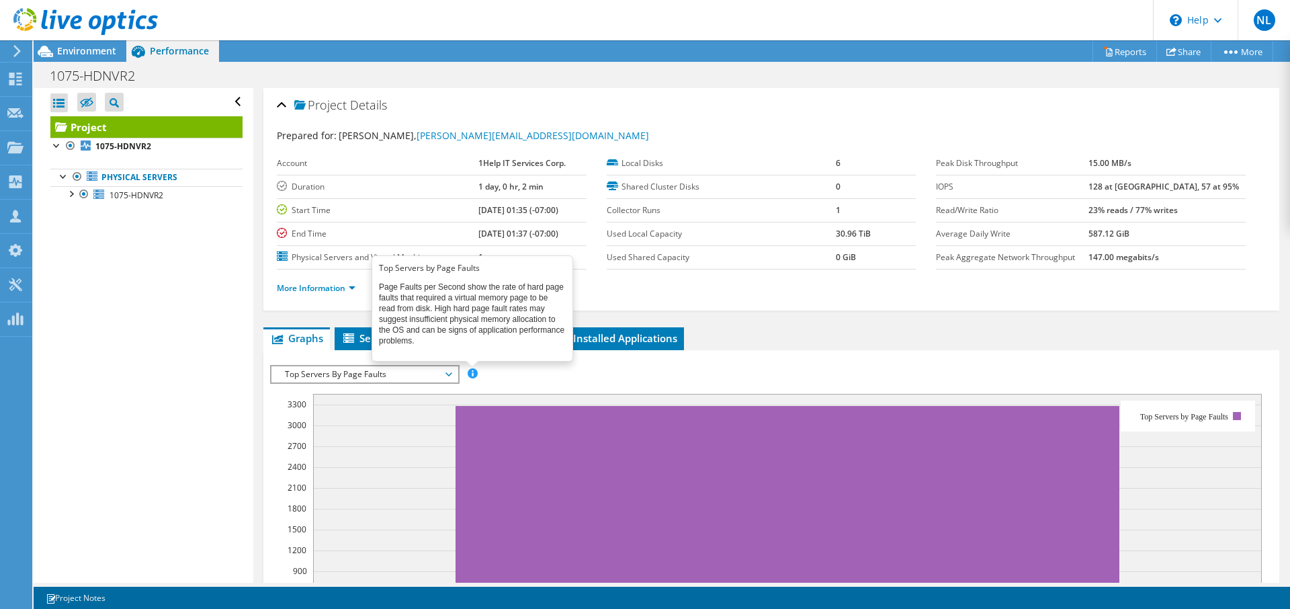
click at [474, 370] on span at bounding box center [472, 372] width 9 height 9
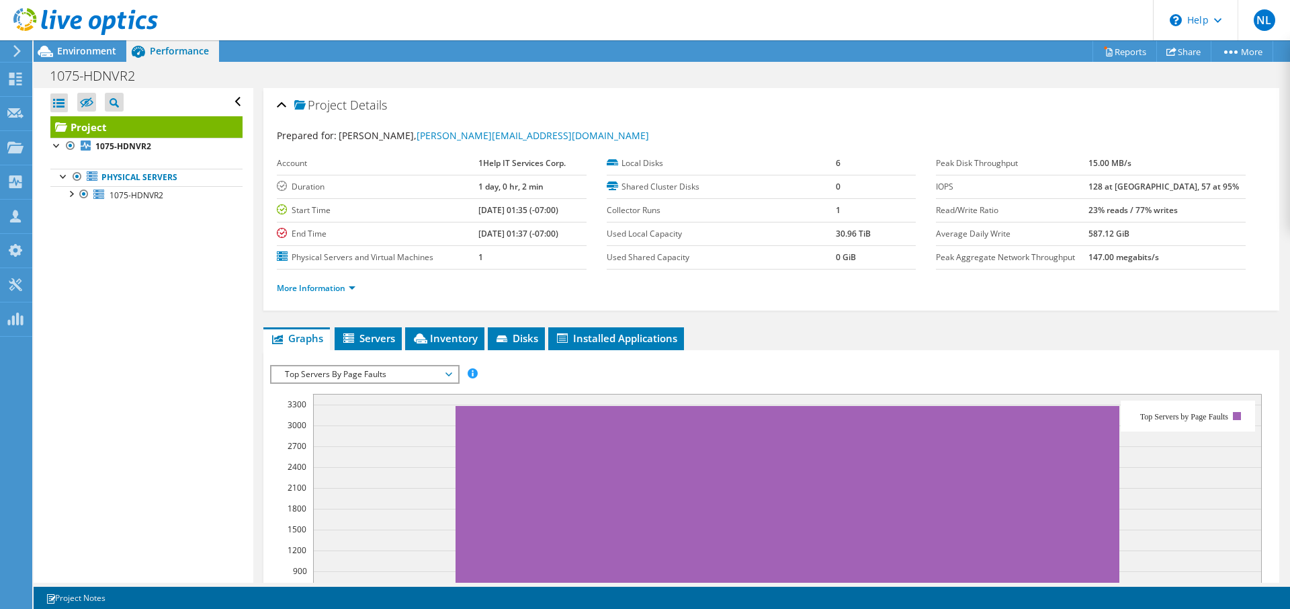
click at [451, 374] on span "Top Servers By Page Faults" at bounding box center [364, 374] width 173 height 16
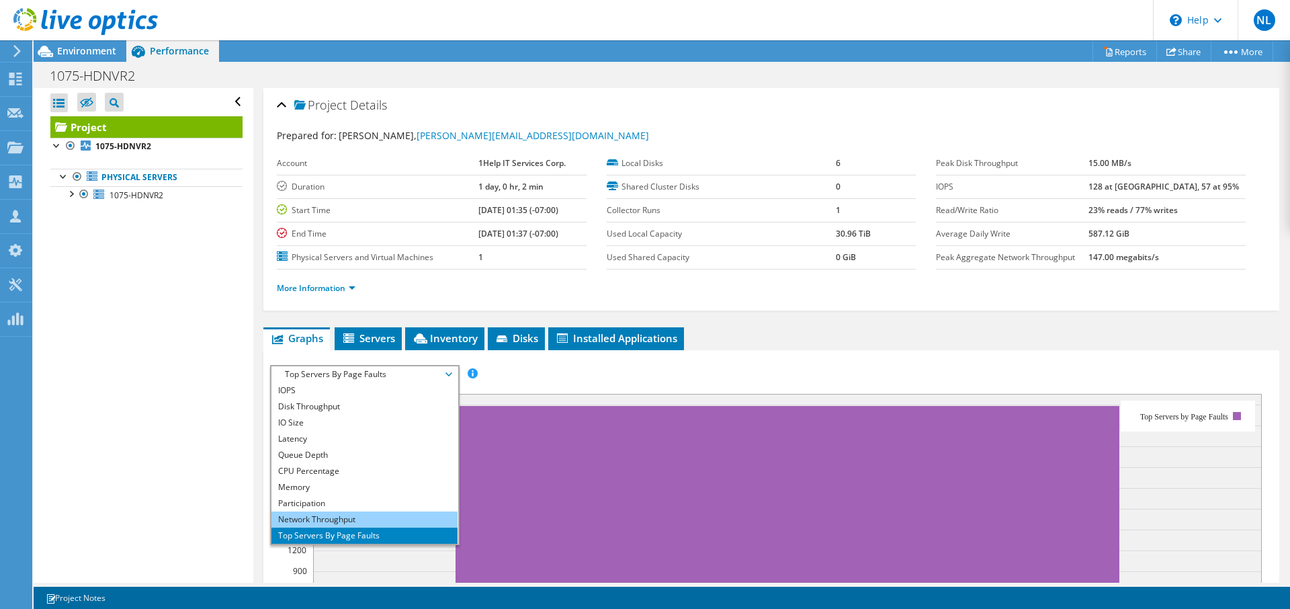
click at [308, 517] on li "Network Throughput" at bounding box center [364, 519] width 186 height 16
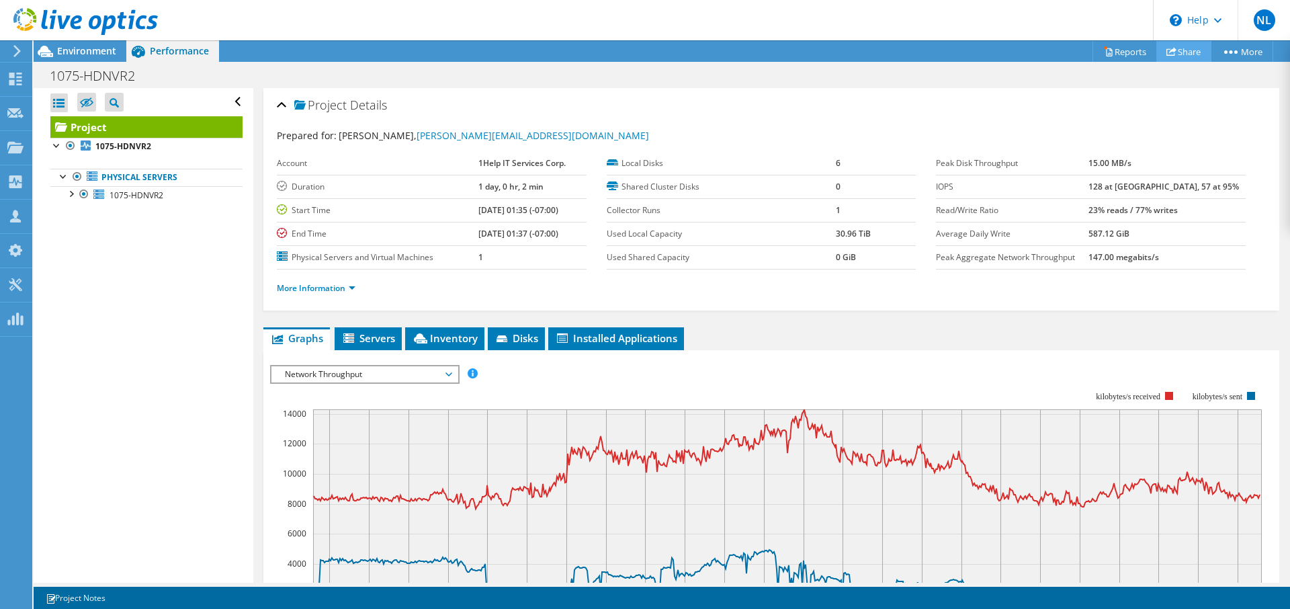
click at [1187, 53] on link "Share" at bounding box center [1183, 51] width 55 height 21
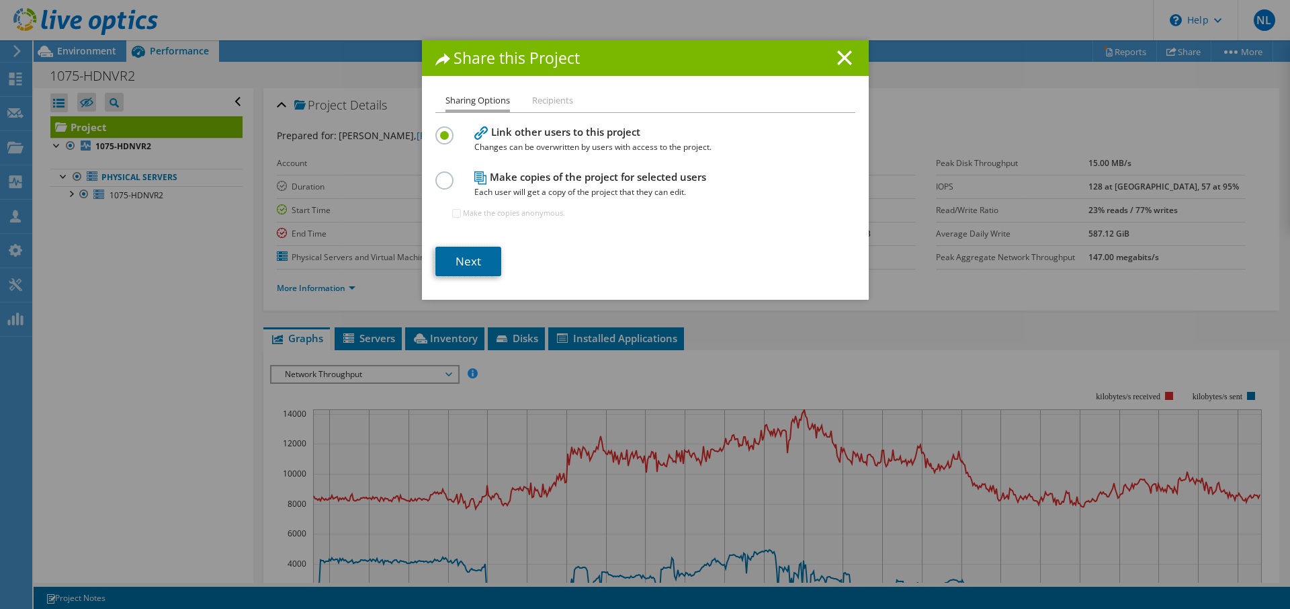
drag, startPoint x: 485, startPoint y: 257, endPoint x: 515, endPoint y: 251, distance: 30.8
click at [486, 256] on link "Next" at bounding box center [468, 262] width 66 height 30
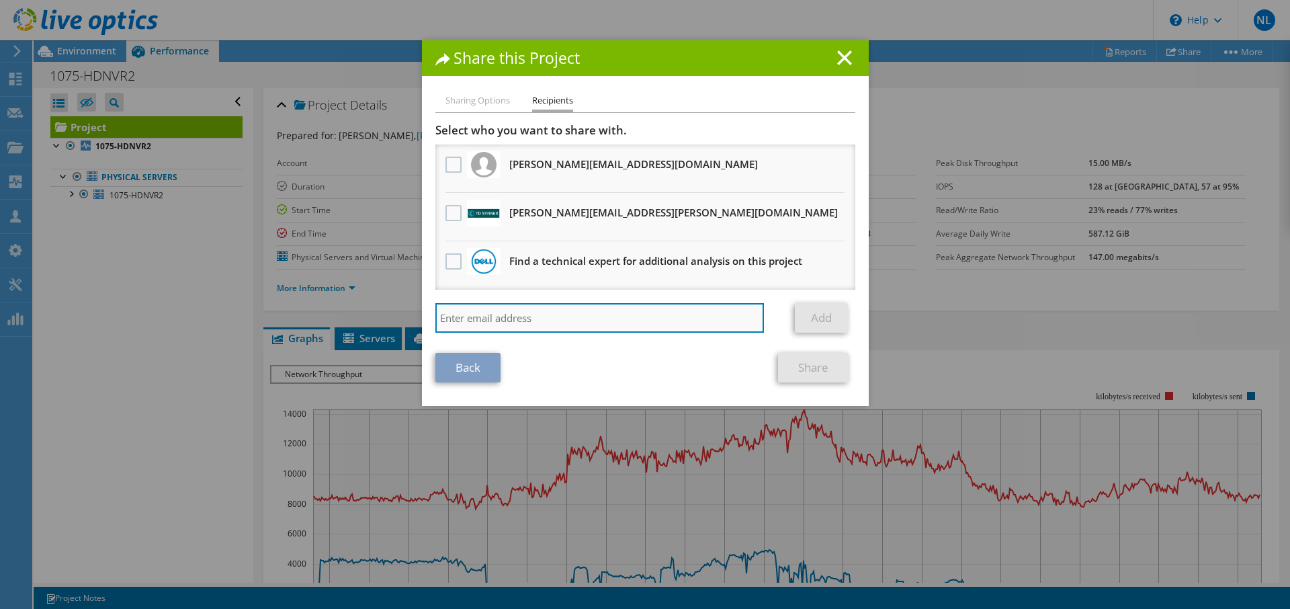
drag, startPoint x: 454, startPoint y: 321, endPoint x: 487, endPoint y: 323, distance: 33.0
click at [454, 321] on input "search" at bounding box center [599, 318] width 329 height 30
type input "[PERSON_NAME][EMAIL_ADDRESS][PERSON_NAME][DOMAIN_NAME]"
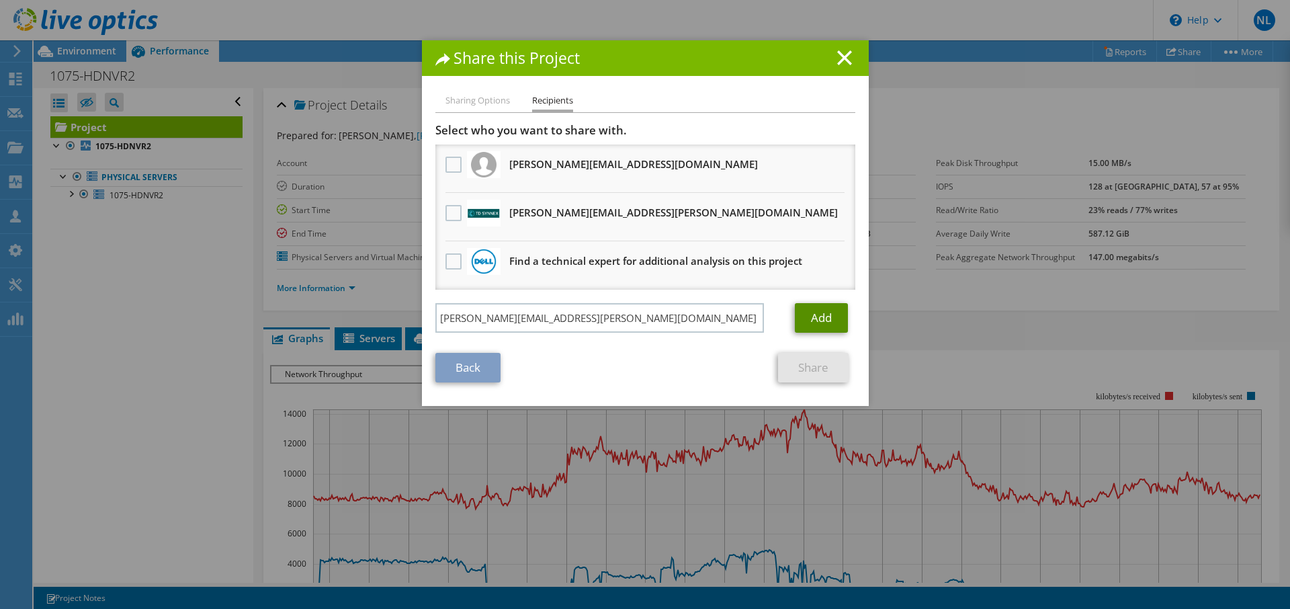
click at [826, 317] on link "Add" at bounding box center [821, 318] width 53 height 30
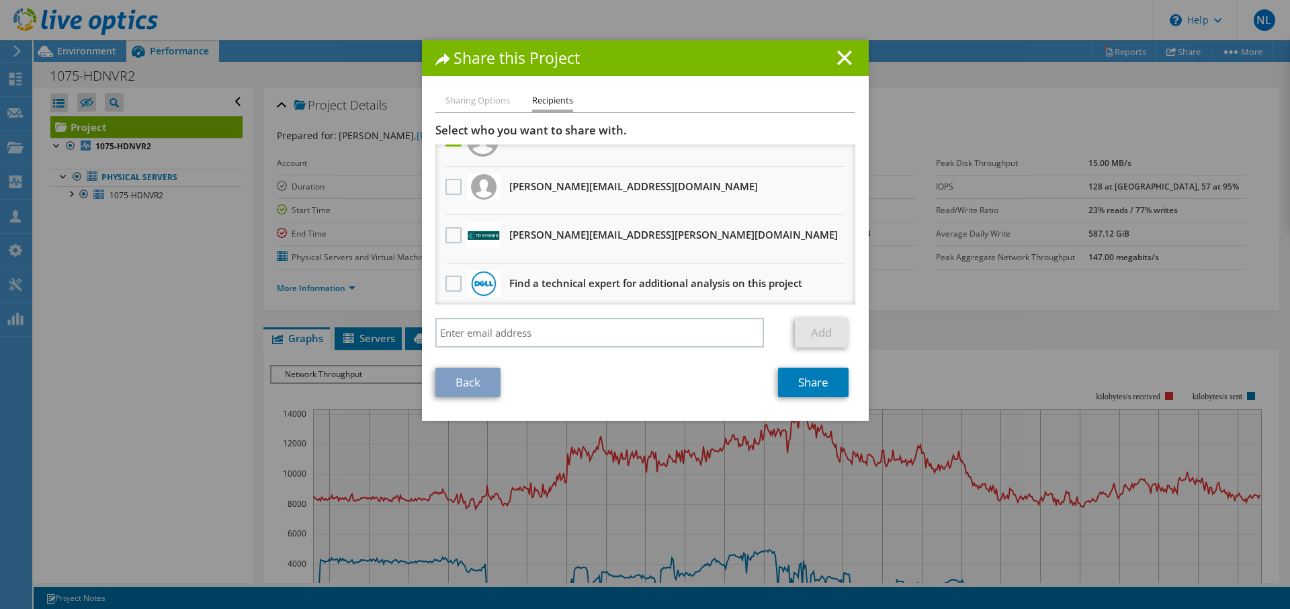
scroll to position [34, 0]
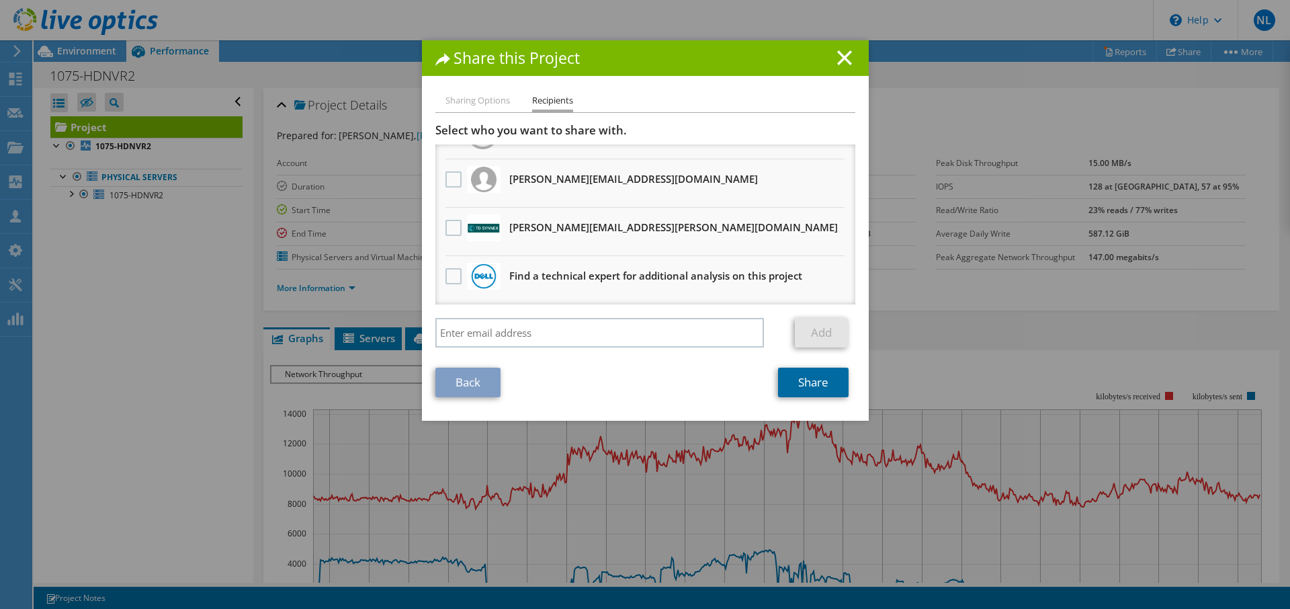
click at [814, 381] on link "Share" at bounding box center [813, 383] width 71 height 30
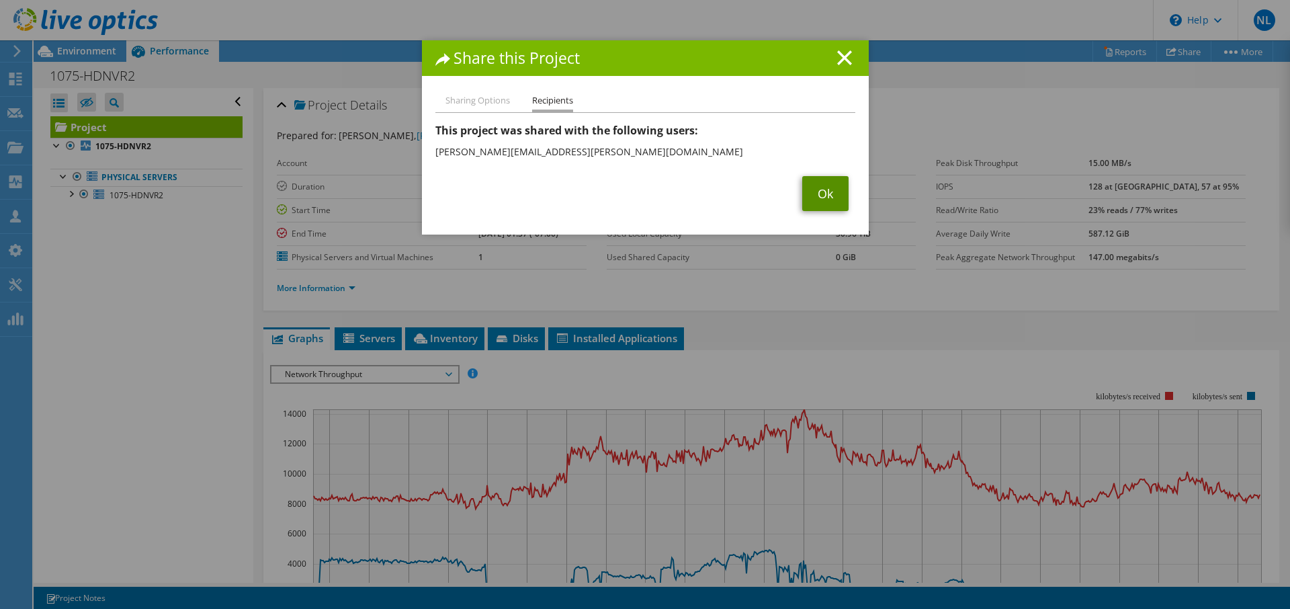
click at [818, 198] on link "Ok" at bounding box center [825, 193] width 46 height 35
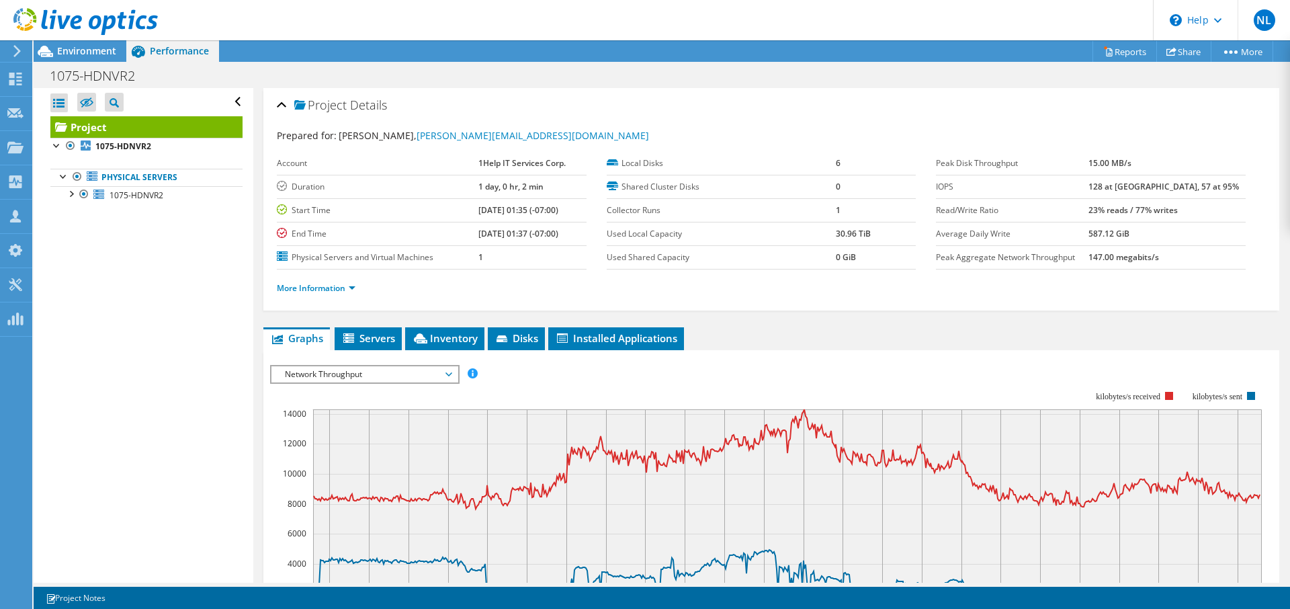
click at [445, 374] on span "Network Throughput" at bounding box center [364, 374] width 173 height 16
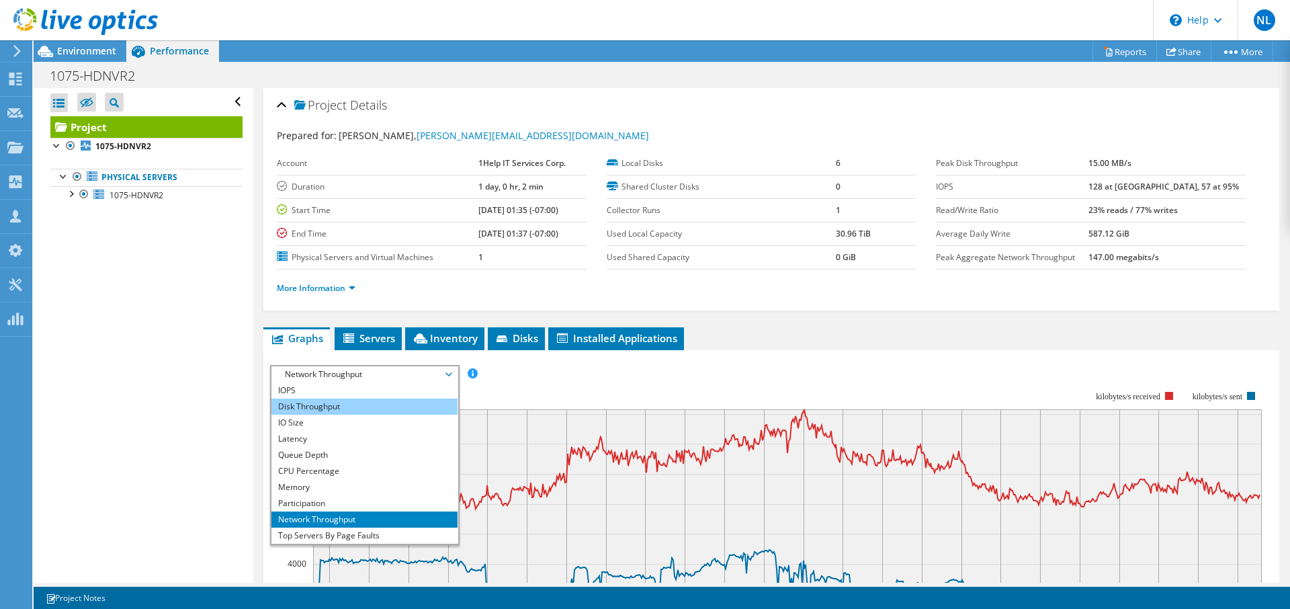
click at [332, 403] on li "Disk Throughput" at bounding box center [364, 406] width 186 height 16
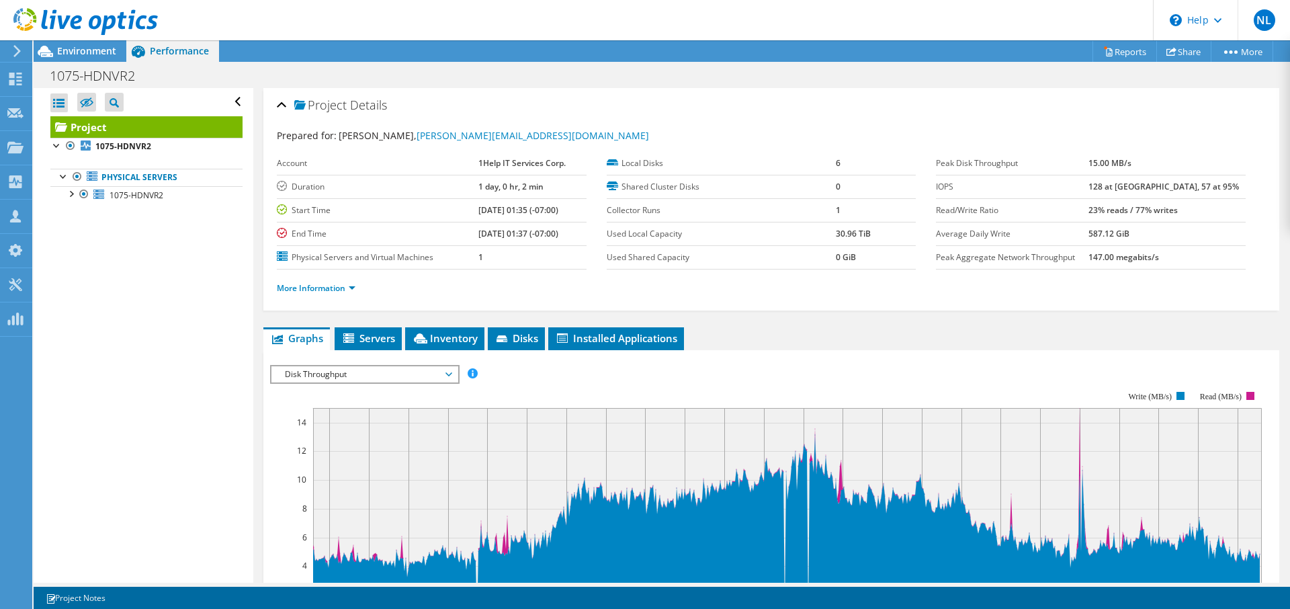
click at [328, 379] on span "Disk Throughput" at bounding box center [364, 374] width 173 height 16
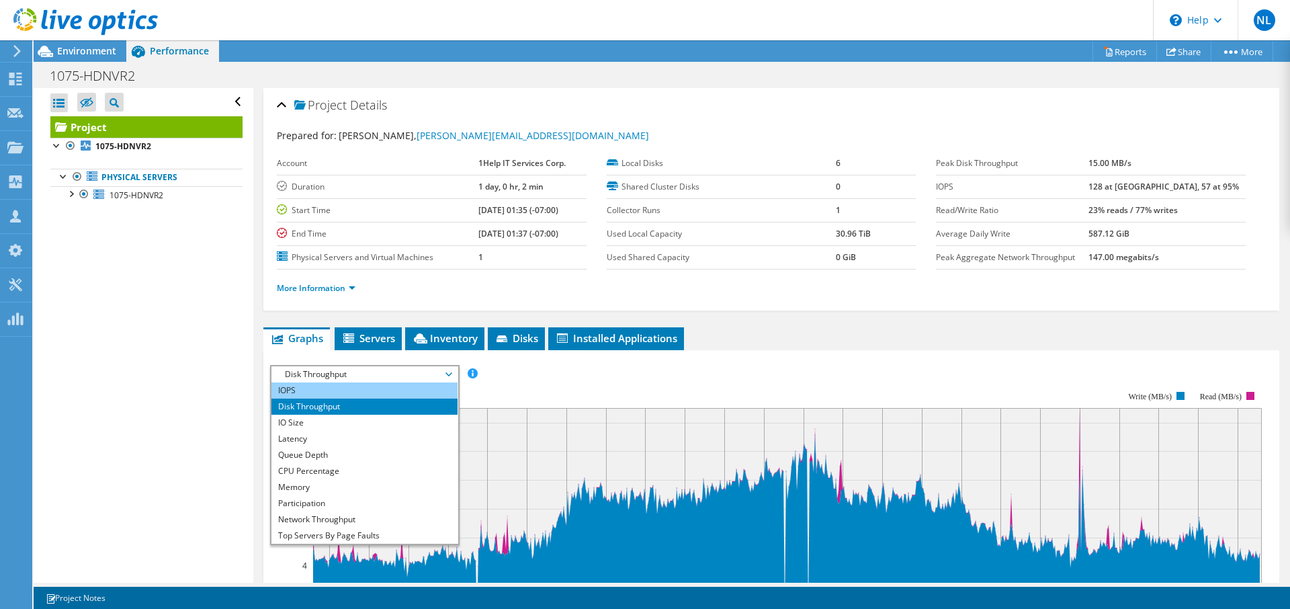
click at [316, 386] on li "IOPS" at bounding box center [364, 390] width 186 height 16
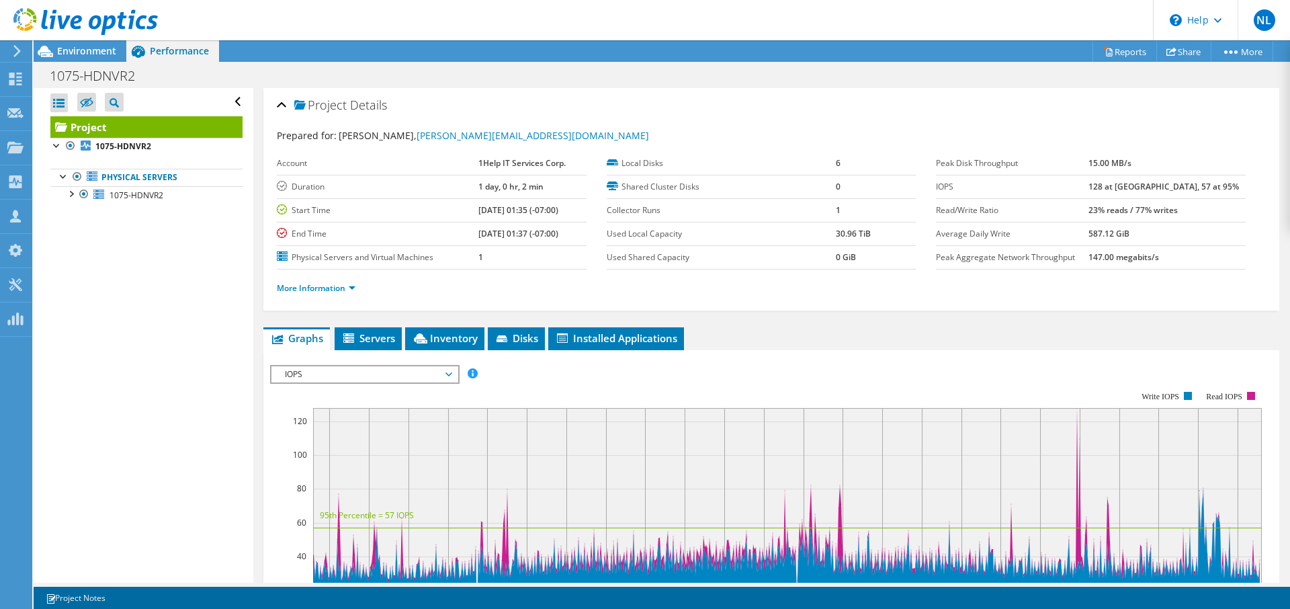
click at [319, 376] on span "IOPS" at bounding box center [364, 374] width 173 height 16
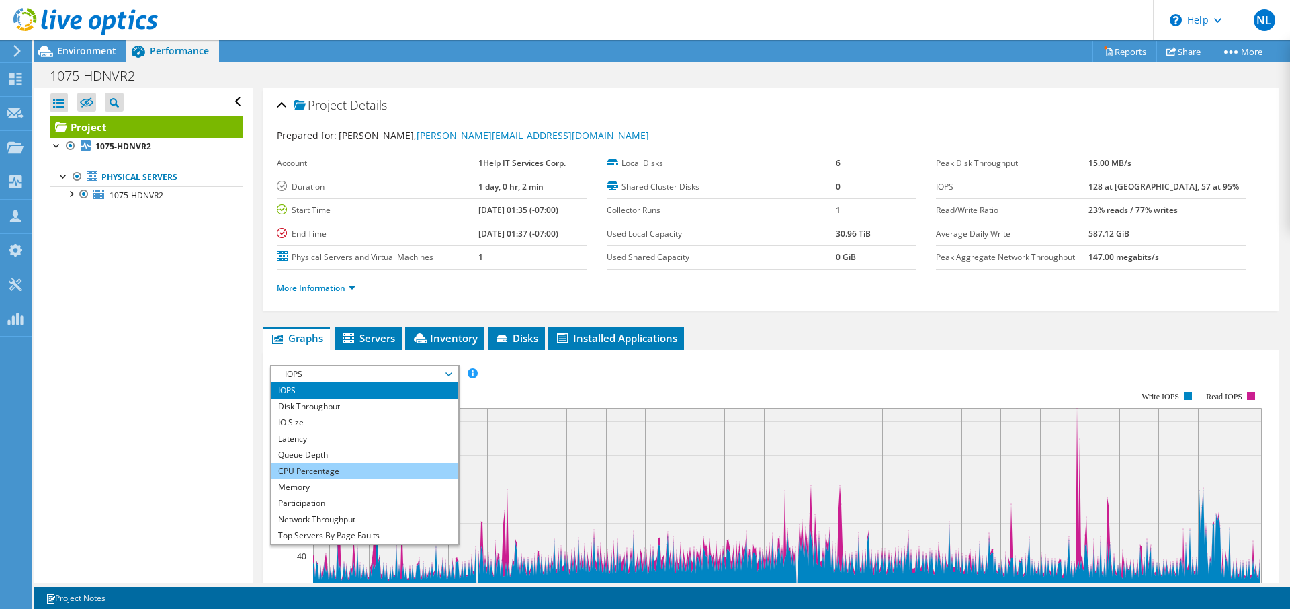
click at [308, 464] on li "CPU Percentage" at bounding box center [364, 471] width 186 height 16
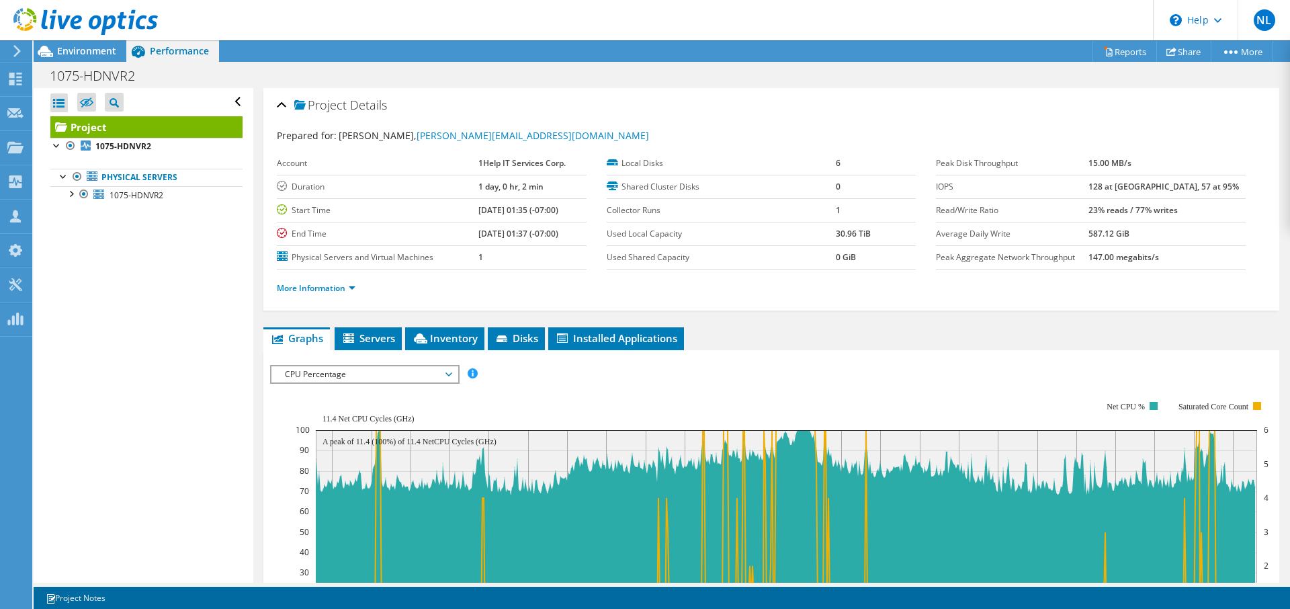
click at [312, 377] on span "CPU Percentage" at bounding box center [364, 374] width 173 height 16
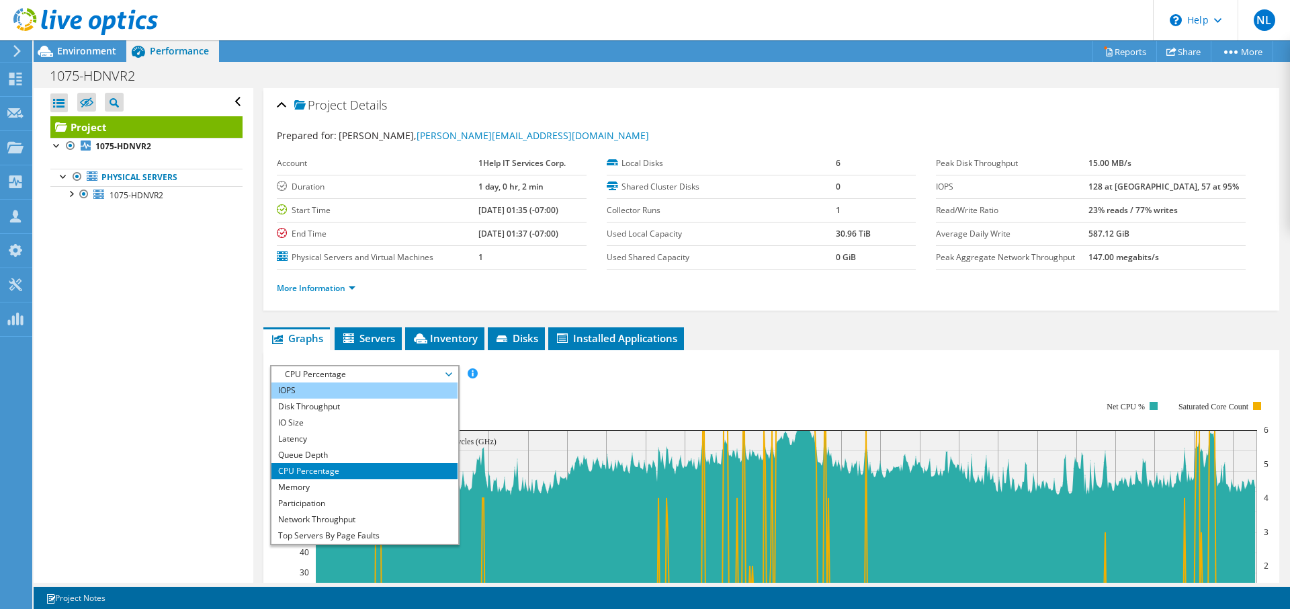
click at [293, 384] on li "IOPS" at bounding box center [364, 390] width 186 height 16
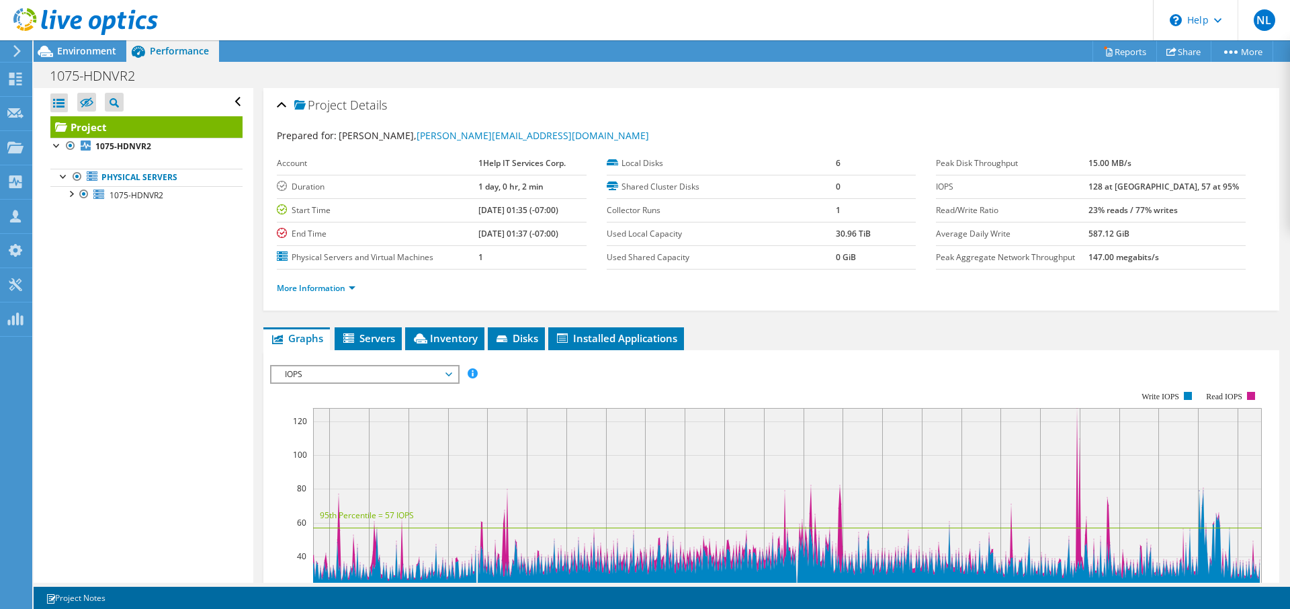
click at [346, 375] on span "IOPS" at bounding box center [364, 374] width 173 height 16
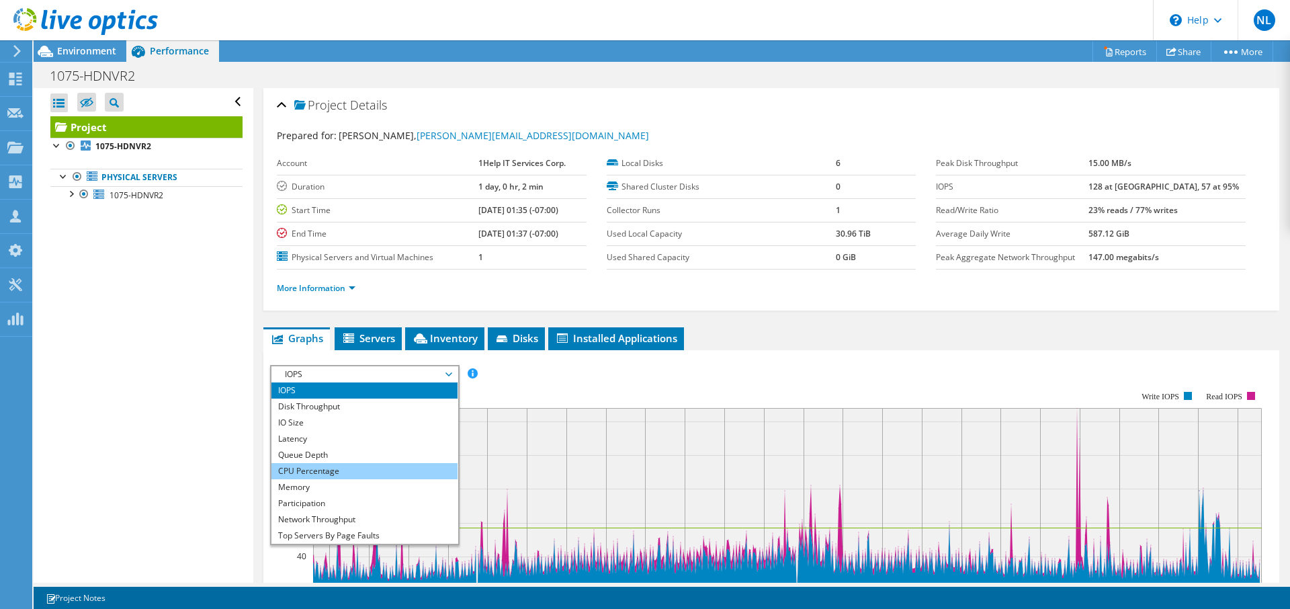
click at [310, 472] on li "CPU Percentage" at bounding box center [364, 471] width 186 height 16
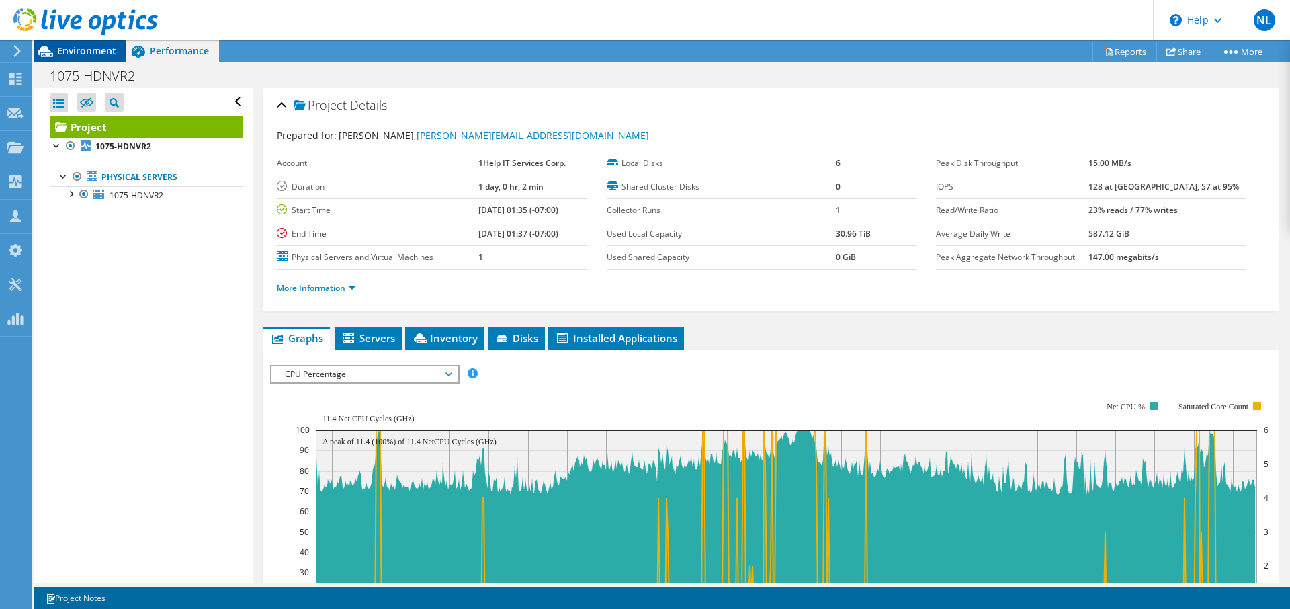
click at [94, 48] on span "Environment" at bounding box center [86, 50] width 59 height 13
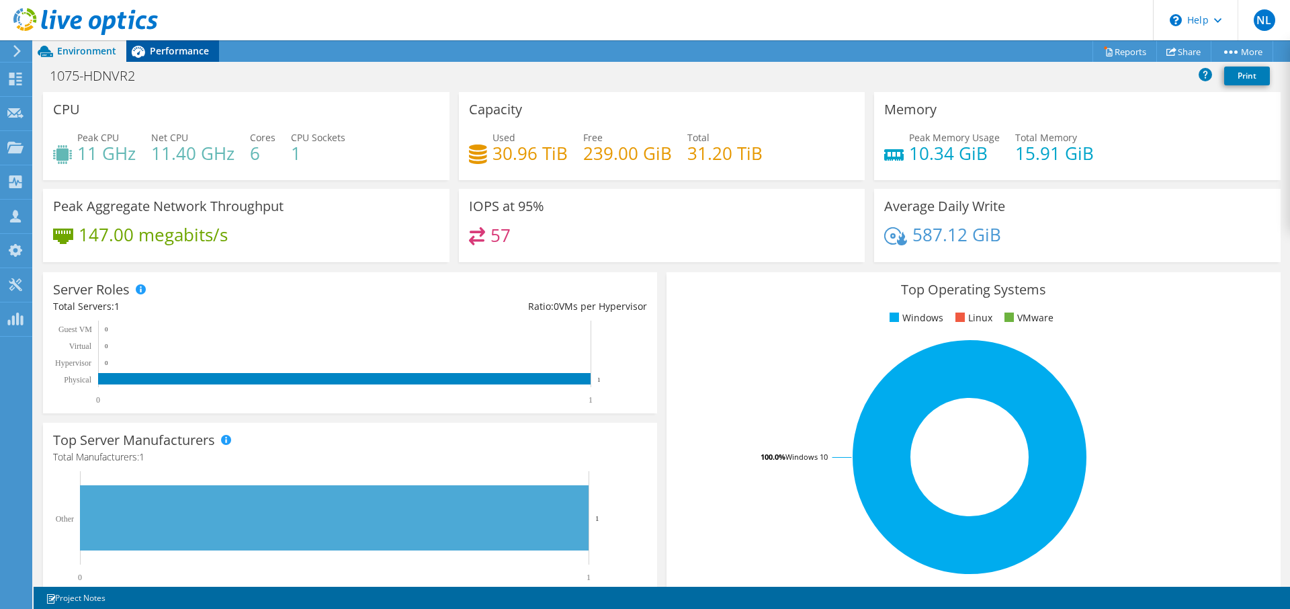
click at [181, 56] on span "Performance" at bounding box center [179, 50] width 59 height 13
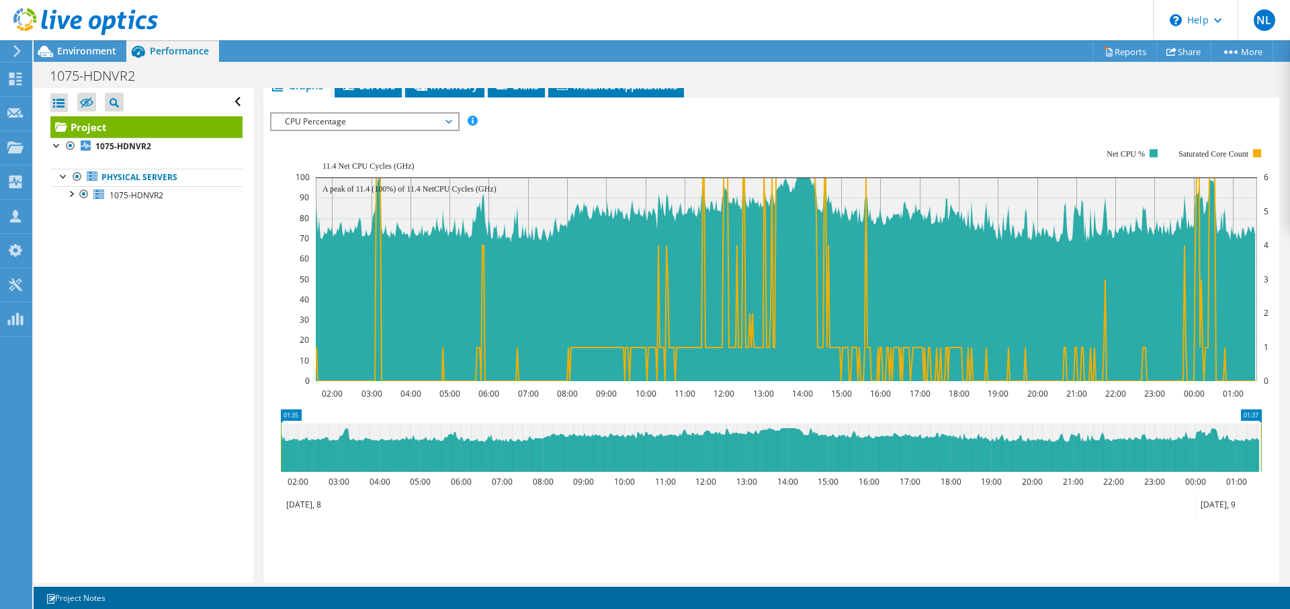
scroll to position [343, 0]
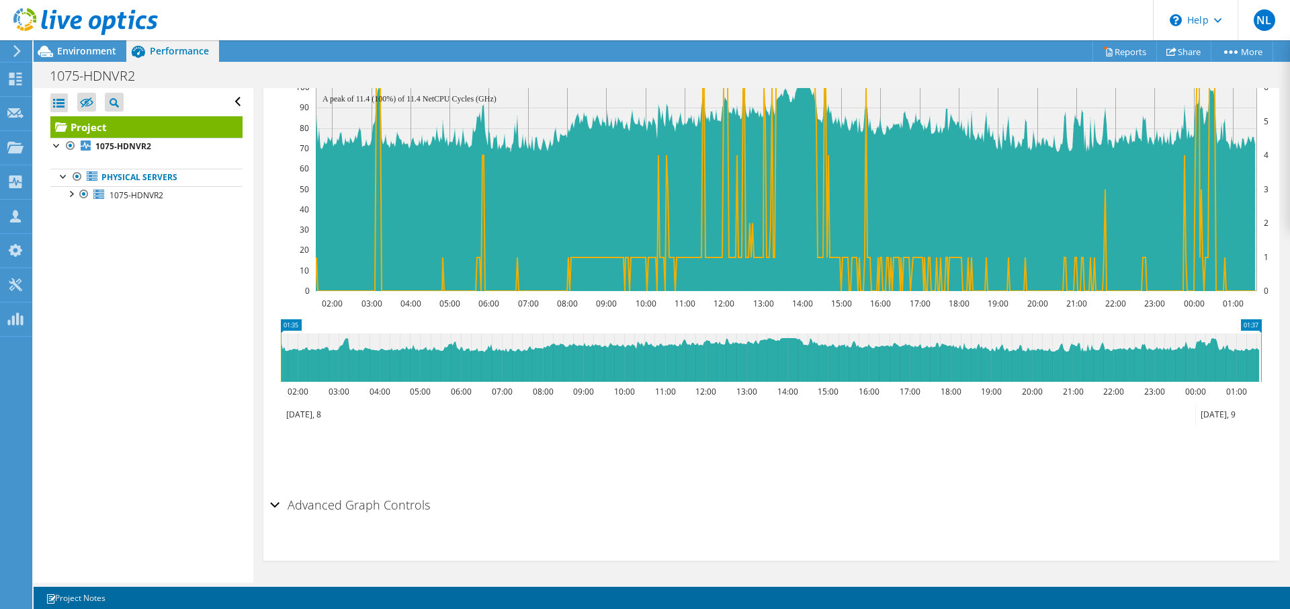
click at [290, 506] on h2 "Advanced Graph Controls" at bounding box center [350, 504] width 160 height 27
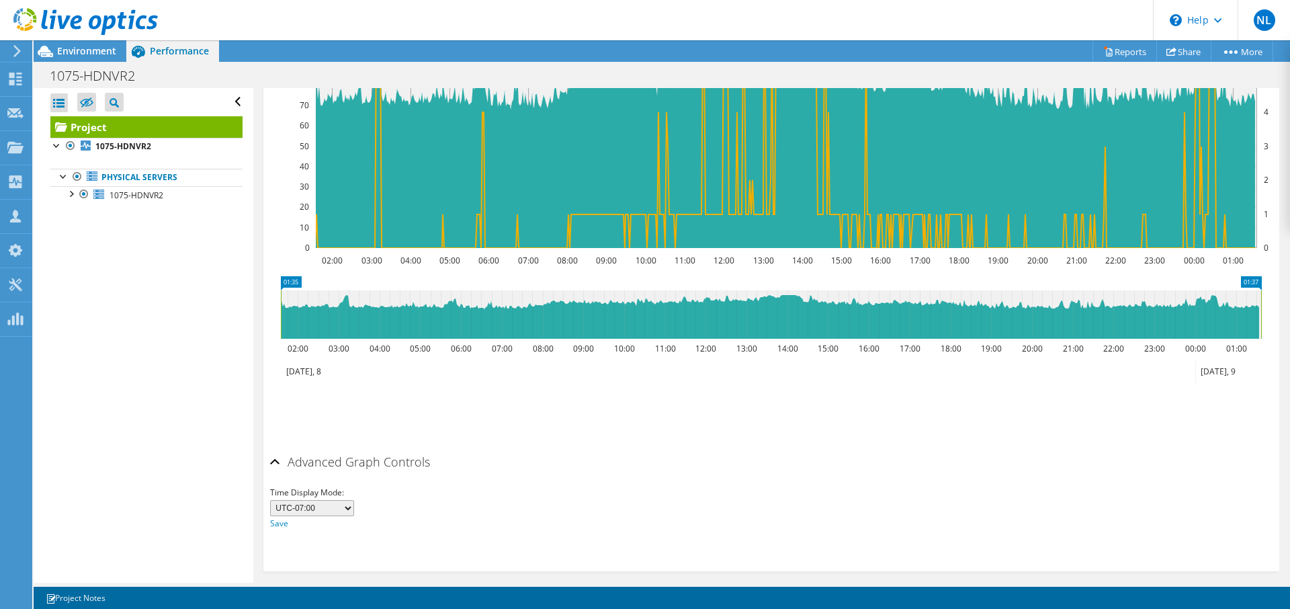
scroll to position [396, 0]
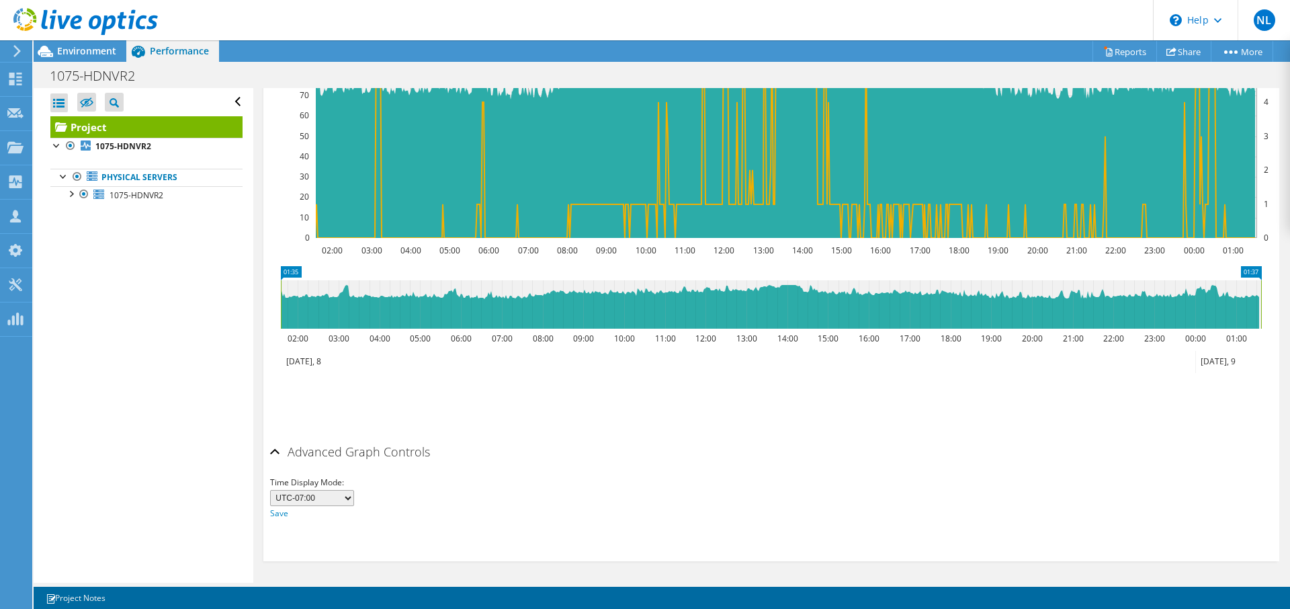
click at [270, 490] on select "UTC-12:00 UTC-11:00 UTC-10:00 UTC-09:30 UTC-09:00 UTC-08:00 UTC-07:00 UTC-06:00…" at bounding box center [312, 498] width 84 height 16
click at [563, 493] on div "Time Display Mode: UTC-12:00 UTC-11:00 UTC-10:00 UTC-09:30 UTC-09:00 UTC-08:00 …" at bounding box center [771, 498] width 1003 height 46
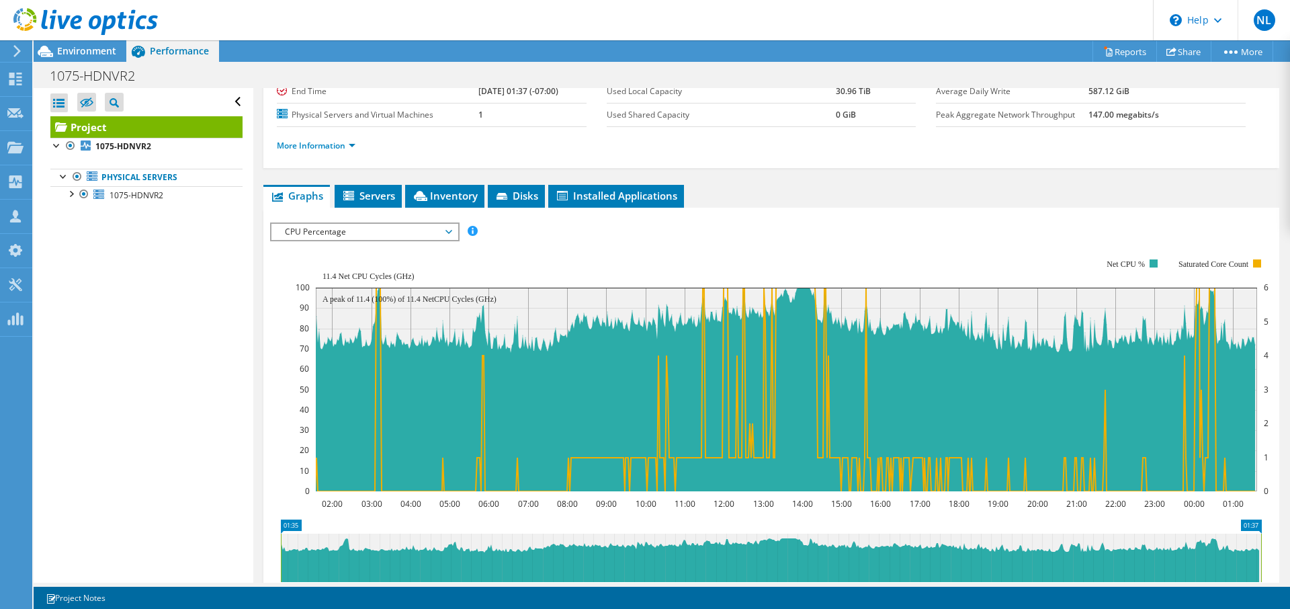
scroll to position [122, 0]
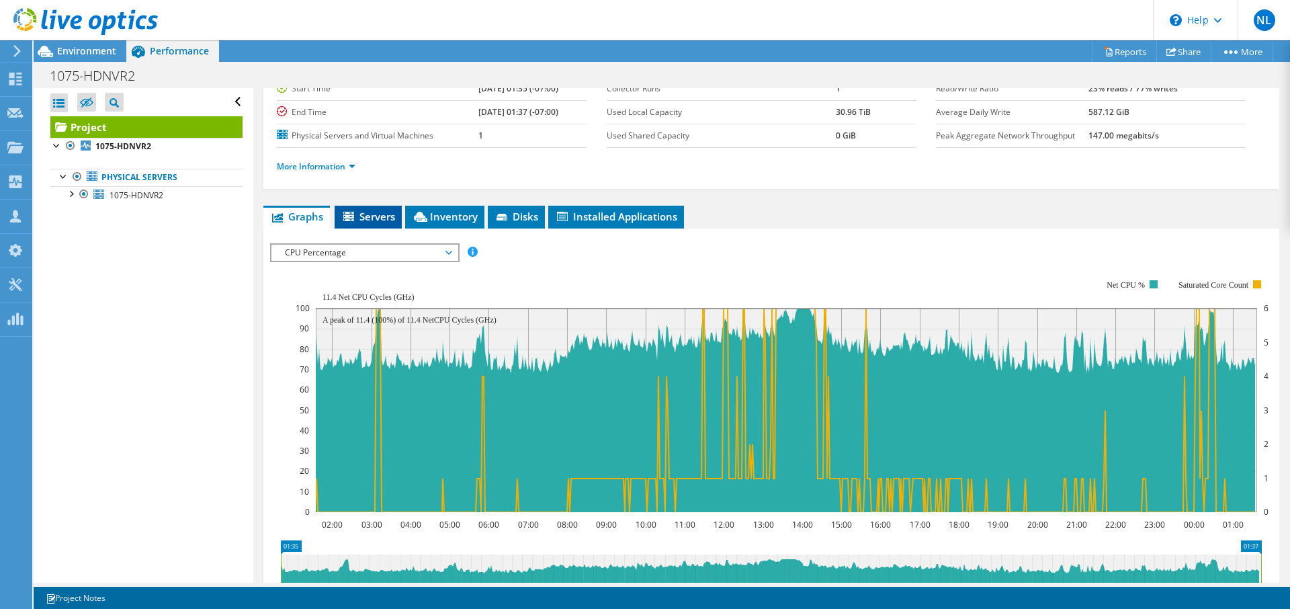
click at [388, 212] on span "Servers" at bounding box center [368, 216] width 54 height 13
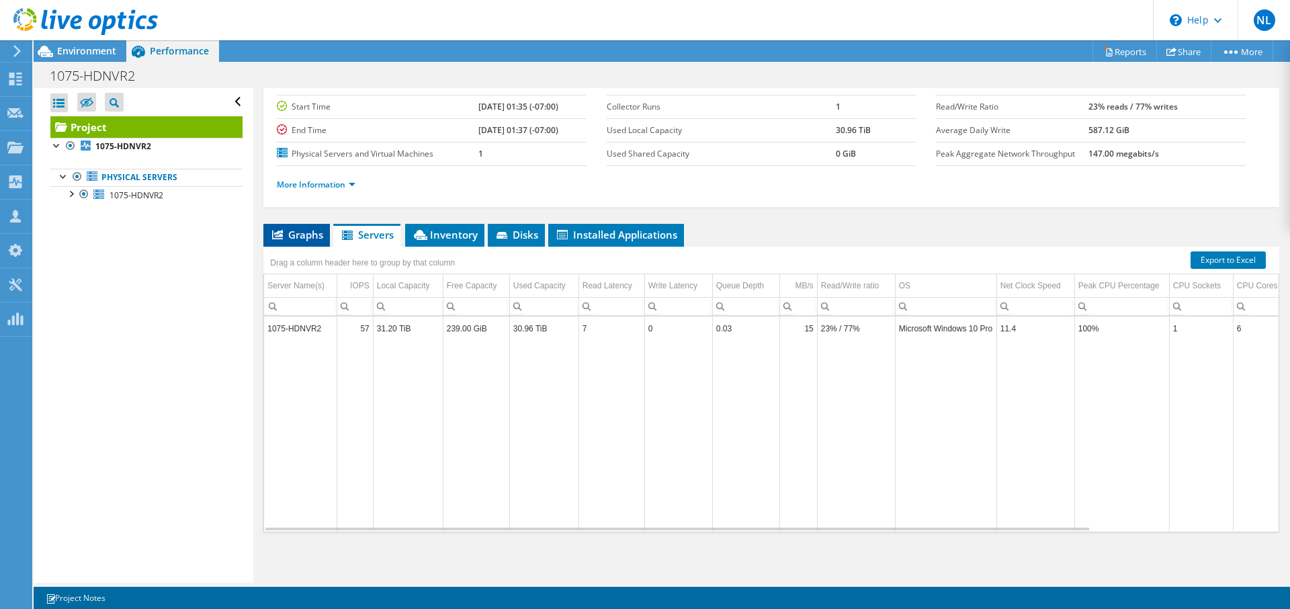
click at [298, 235] on span "Graphs" at bounding box center [296, 234] width 53 height 13
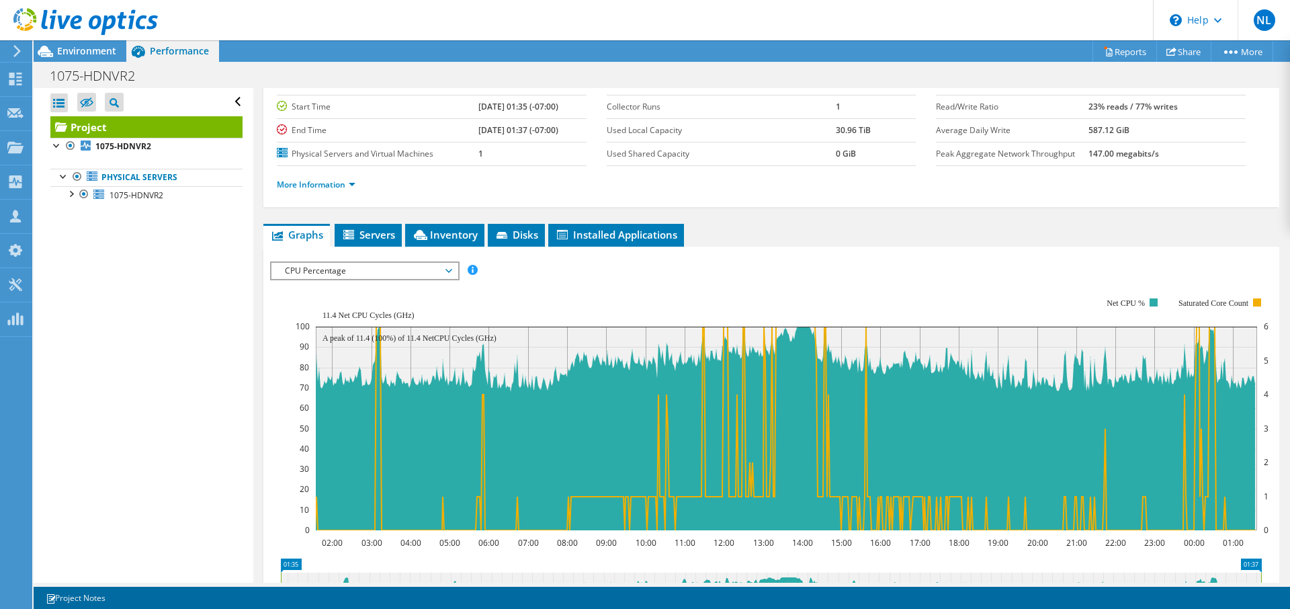
click at [360, 273] on span "CPU Percentage" at bounding box center [364, 271] width 173 height 16
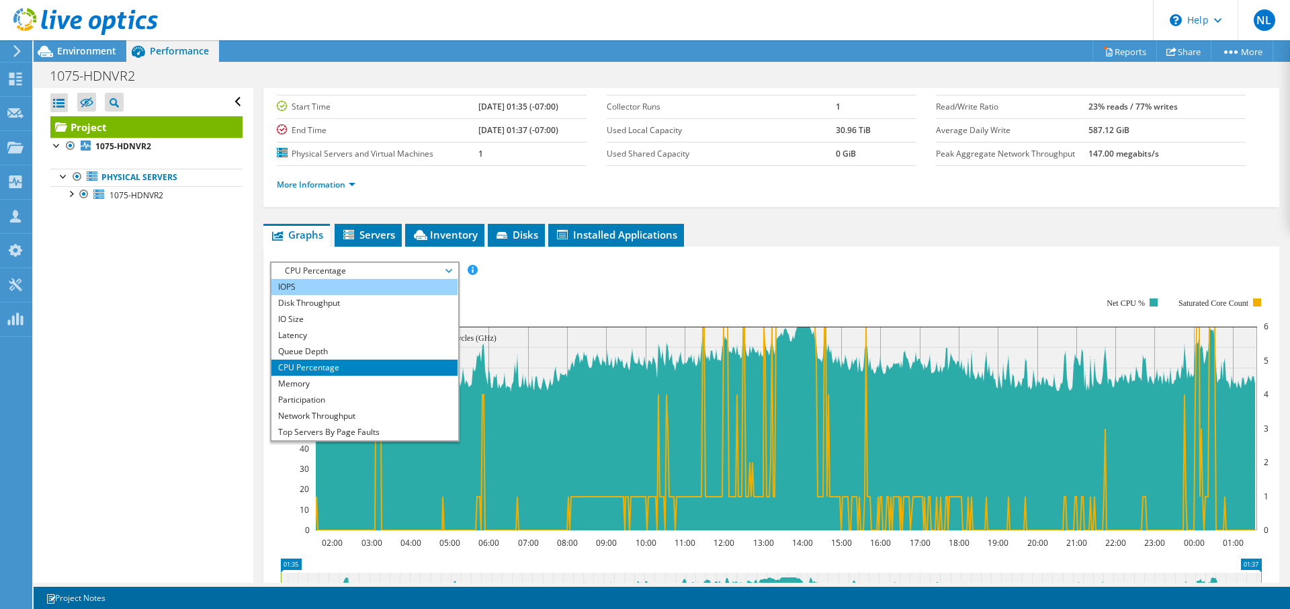
click at [324, 288] on li "IOPS" at bounding box center [364, 287] width 186 height 16
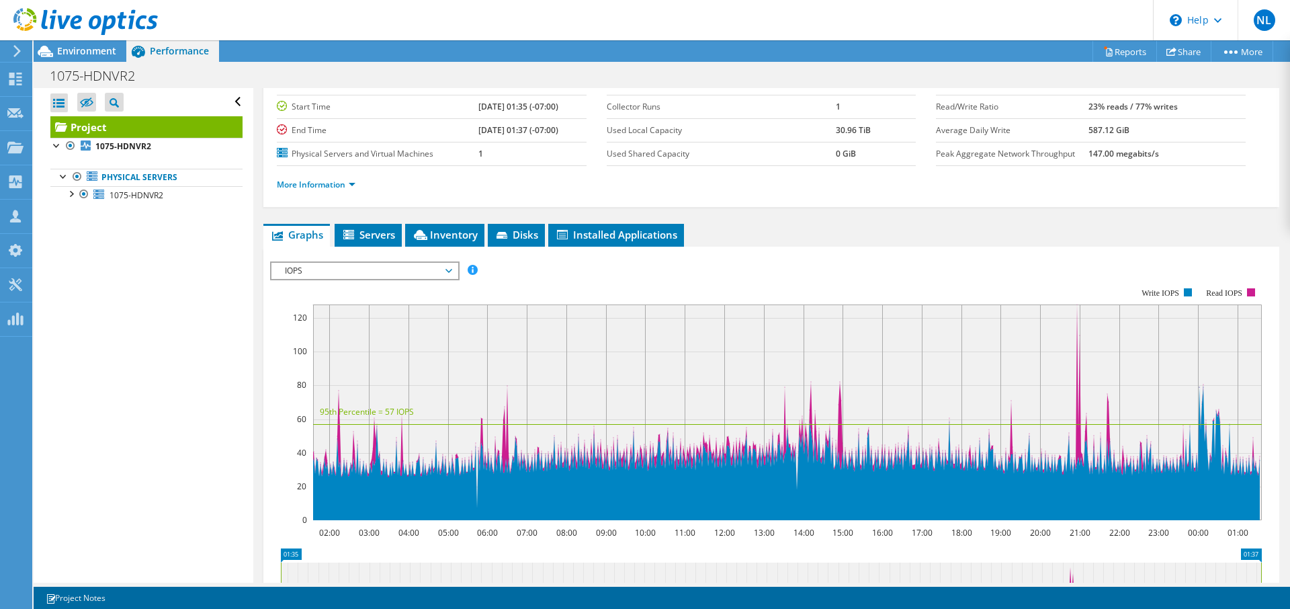
click at [389, 271] on span "IOPS" at bounding box center [364, 271] width 173 height 16
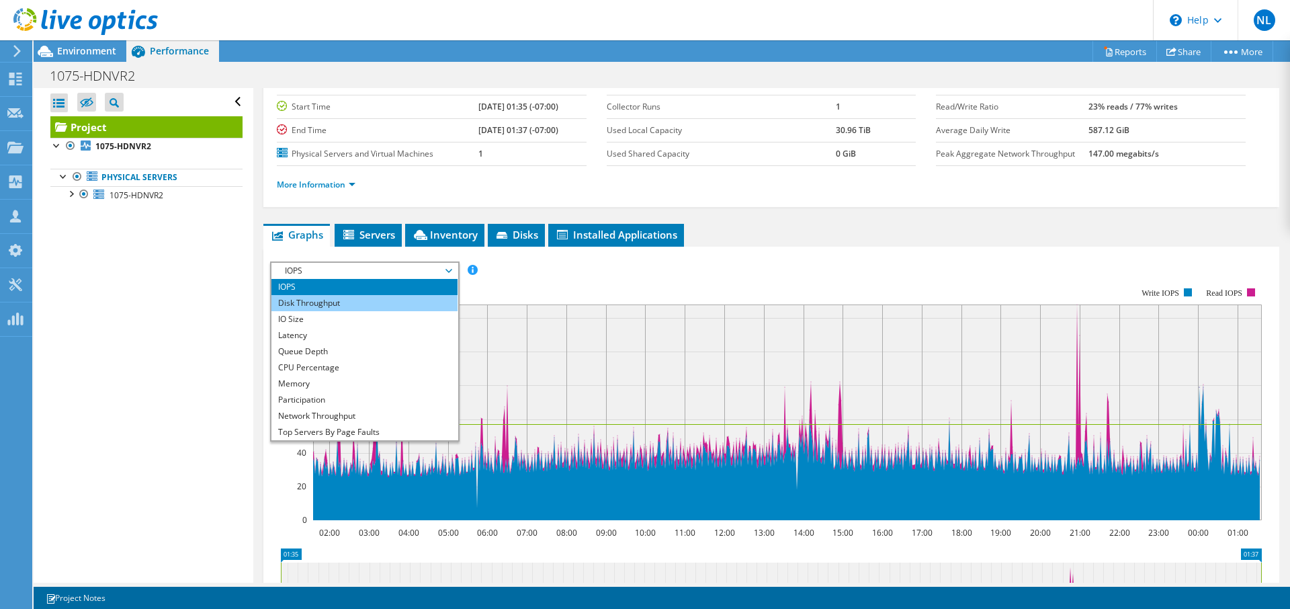
click at [359, 301] on li "Disk Throughput" at bounding box center [364, 303] width 186 height 16
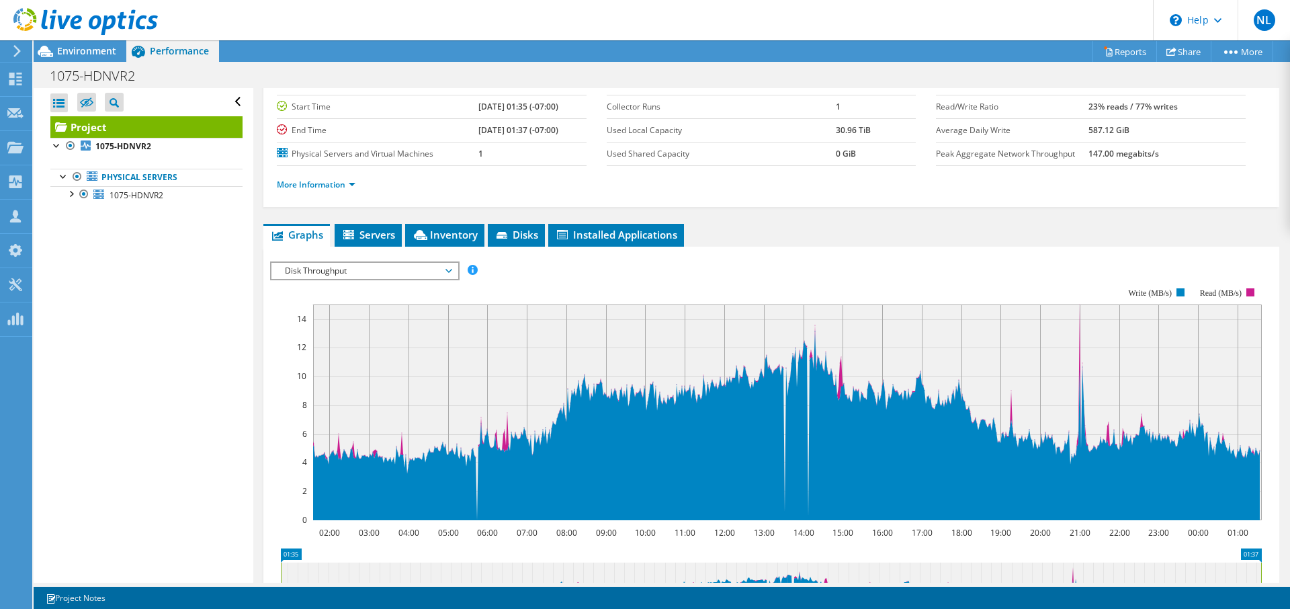
click at [339, 271] on span "Disk Throughput" at bounding box center [364, 271] width 173 height 16
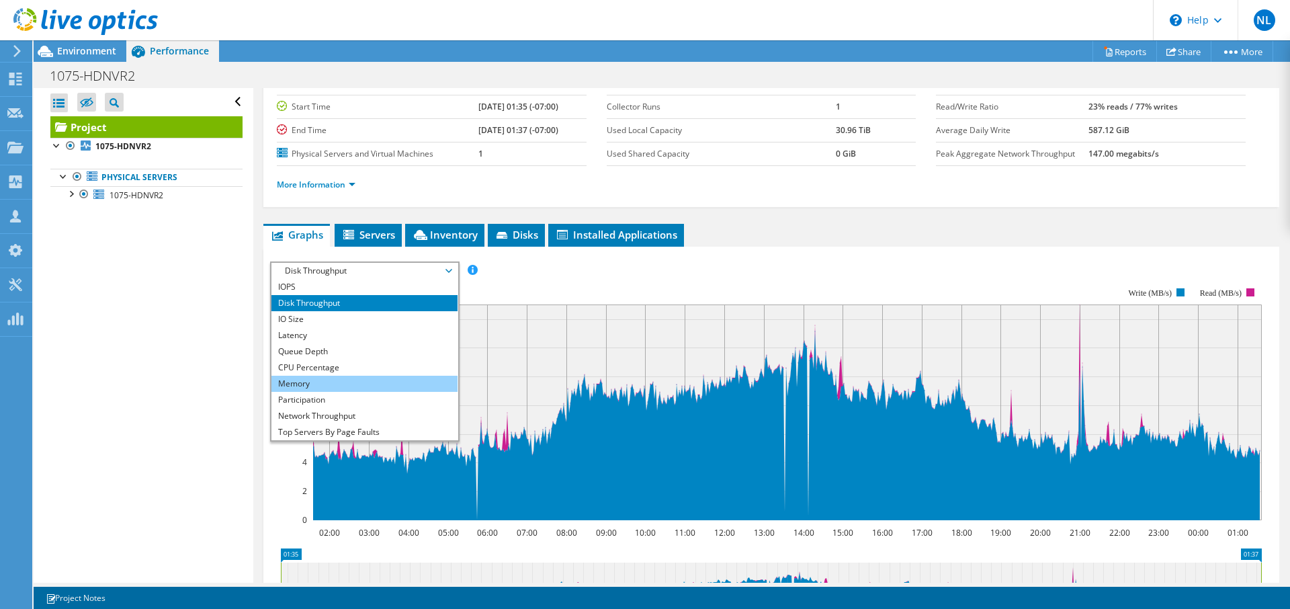
click at [315, 384] on li "Memory" at bounding box center [364, 384] width 186 height 16
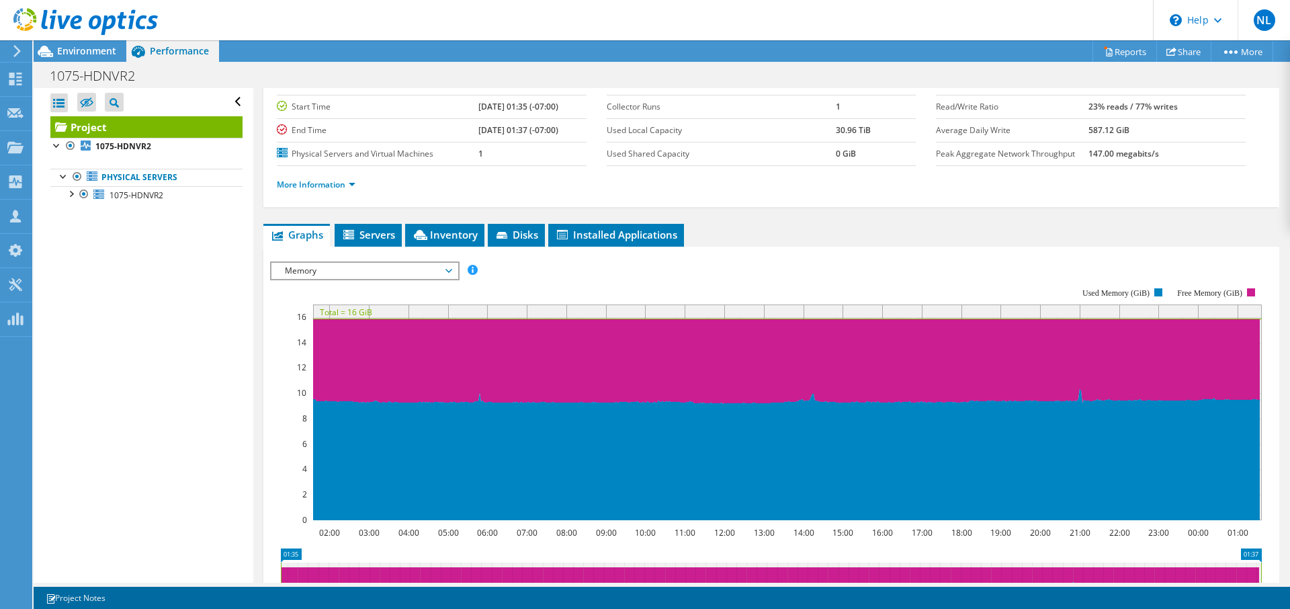
click at [364, 276] on span "Memory" at bounding box center [364, 271] width 173 height 16
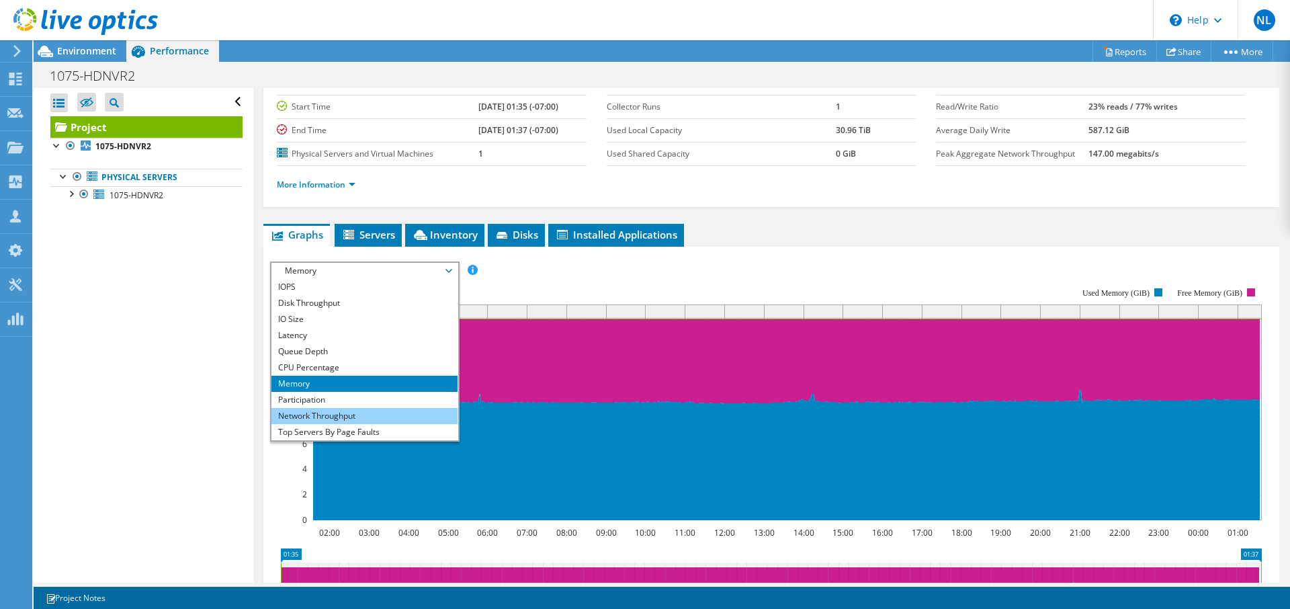
click at [311, 417] on li "Network Throughput" at bounding box center [364, 416] width 186 height 16
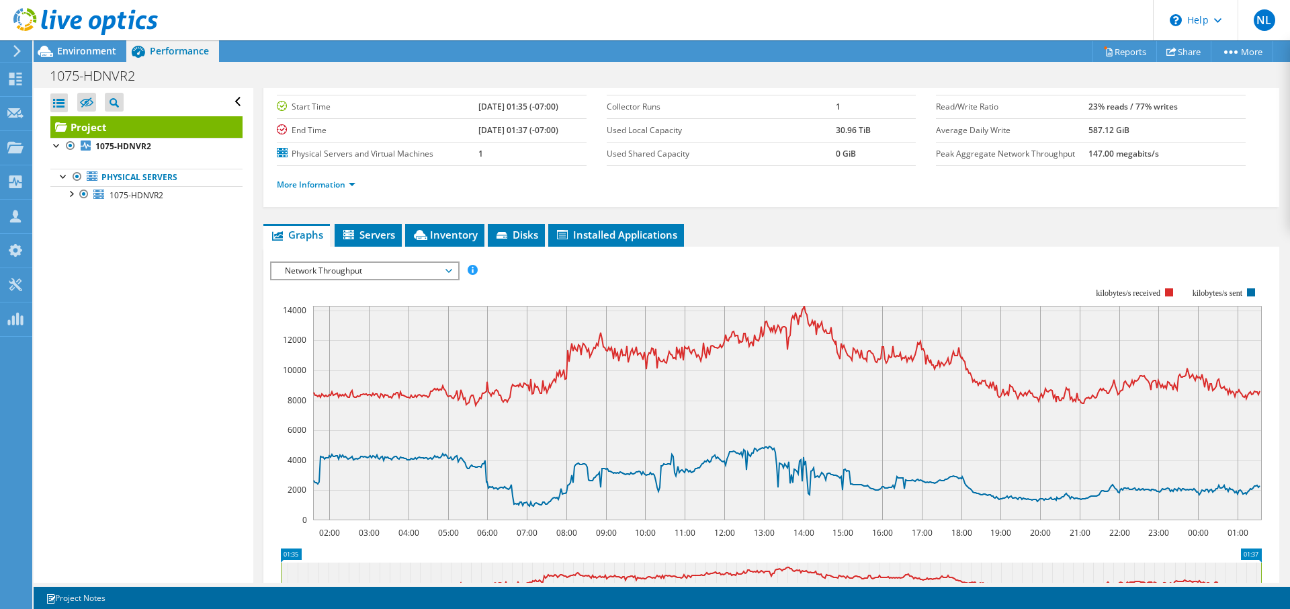
click at [197, 462] on div "Open All Close All Hide Excluded Nodes Project Tree Filter" at bounding box center [143, 335] width 219 height 495
